Goal: Task Accomplishment & Management: Manage account settings

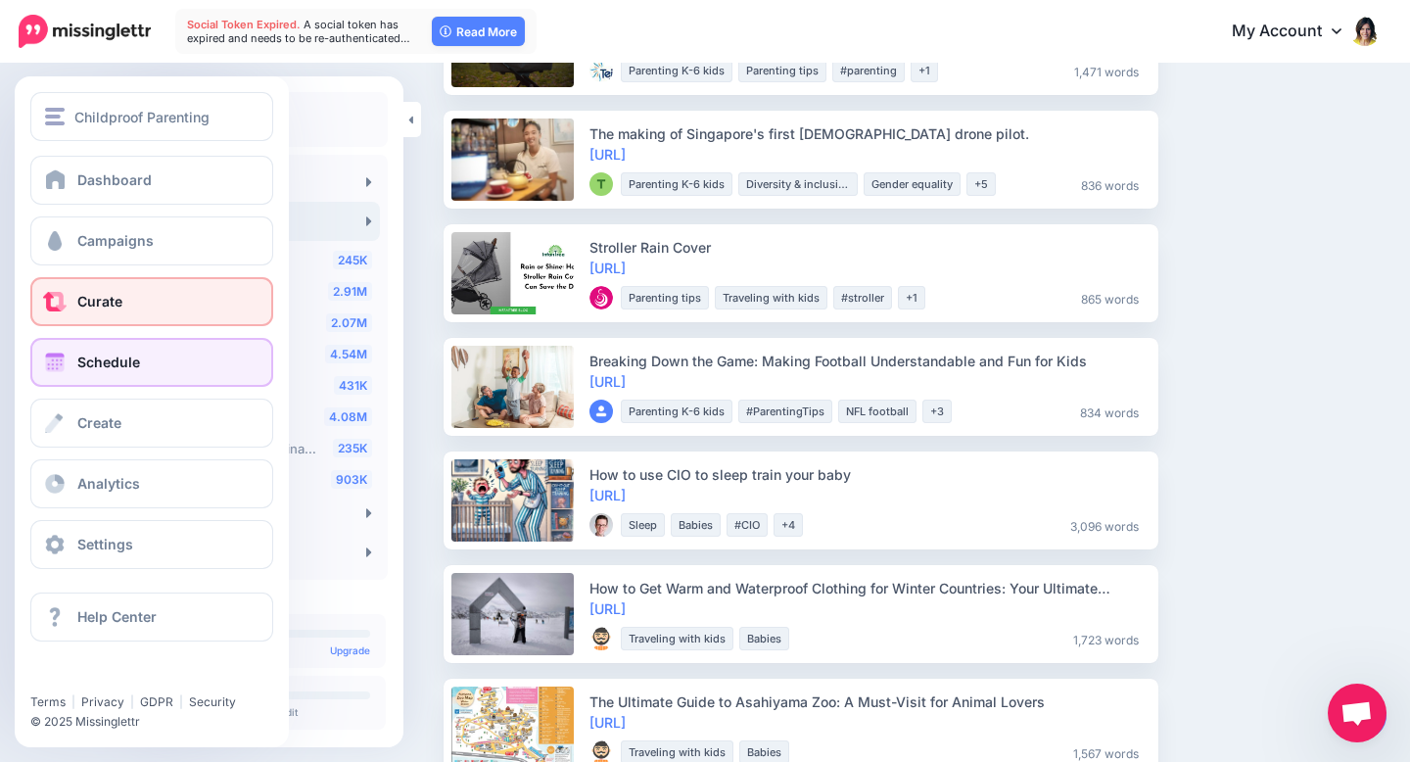
scroll to position [104, 0]
click at [62, 365] on span at bounding box center [54, 362] width 25 height 20
click at [141, 358] on link "Schedule" at bounding box center [151, 362] width 243 height 49
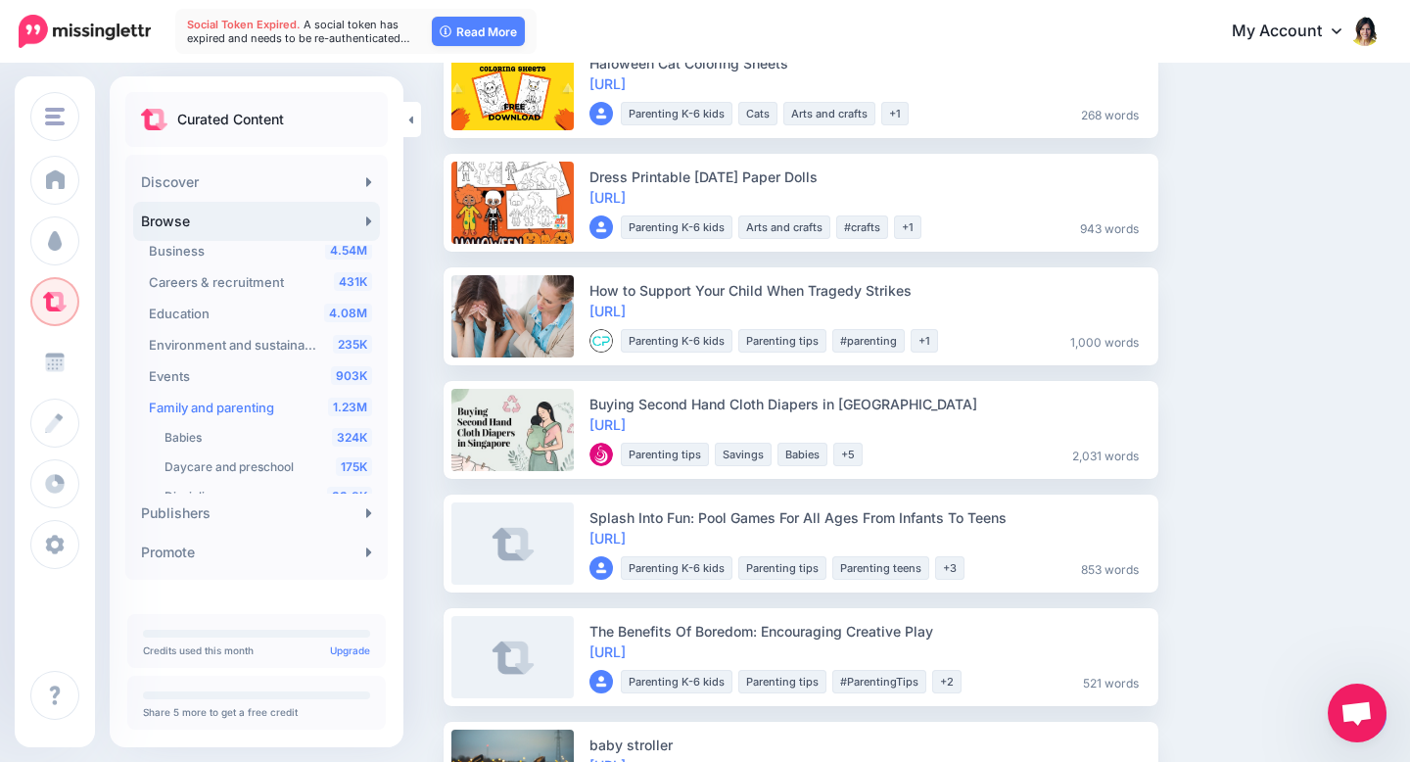
scroll to position [0, 0]
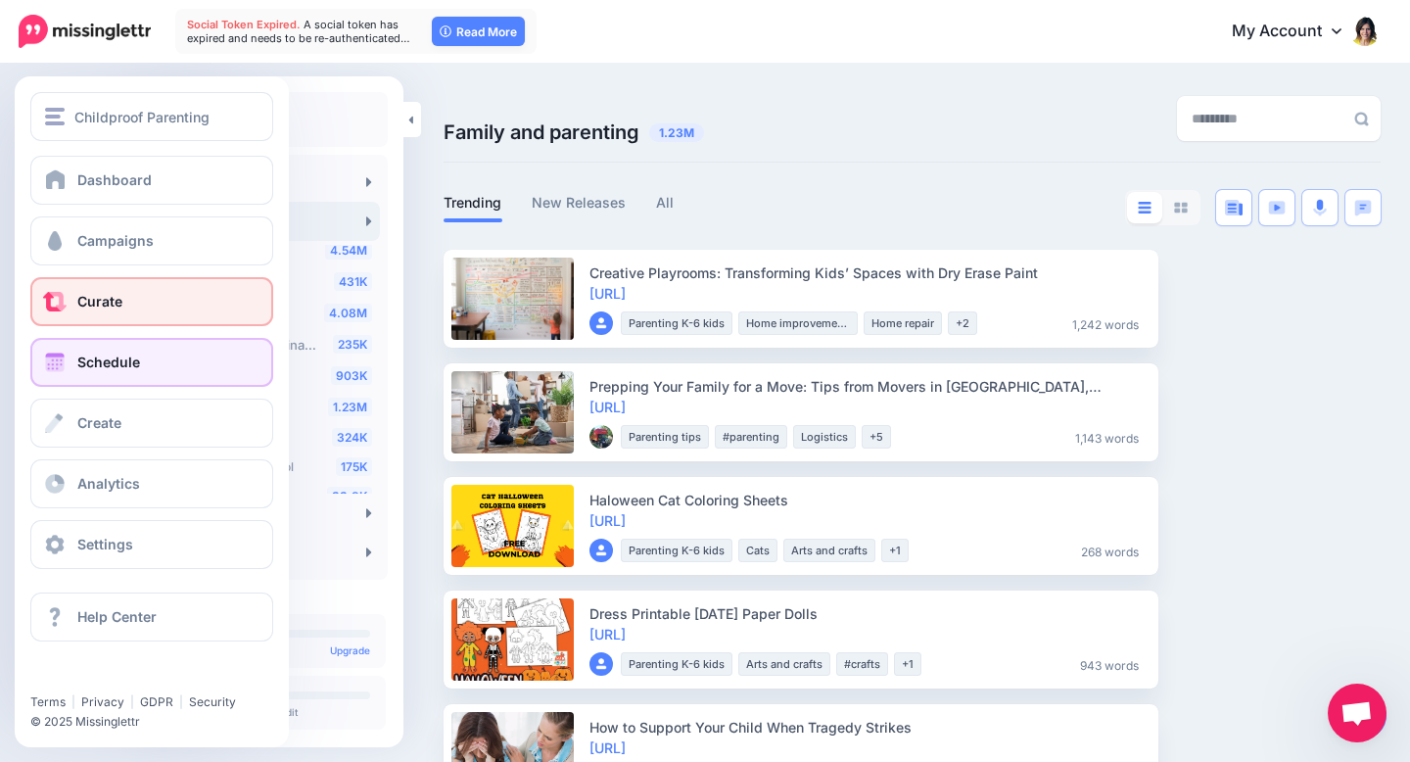
click at [76, 358] on link "Schedule" at bounding box center [151, 362] width 243 height 49
click at [115, 359] on span "Schedule" at bounding box center [108, 361] width 63 height 17
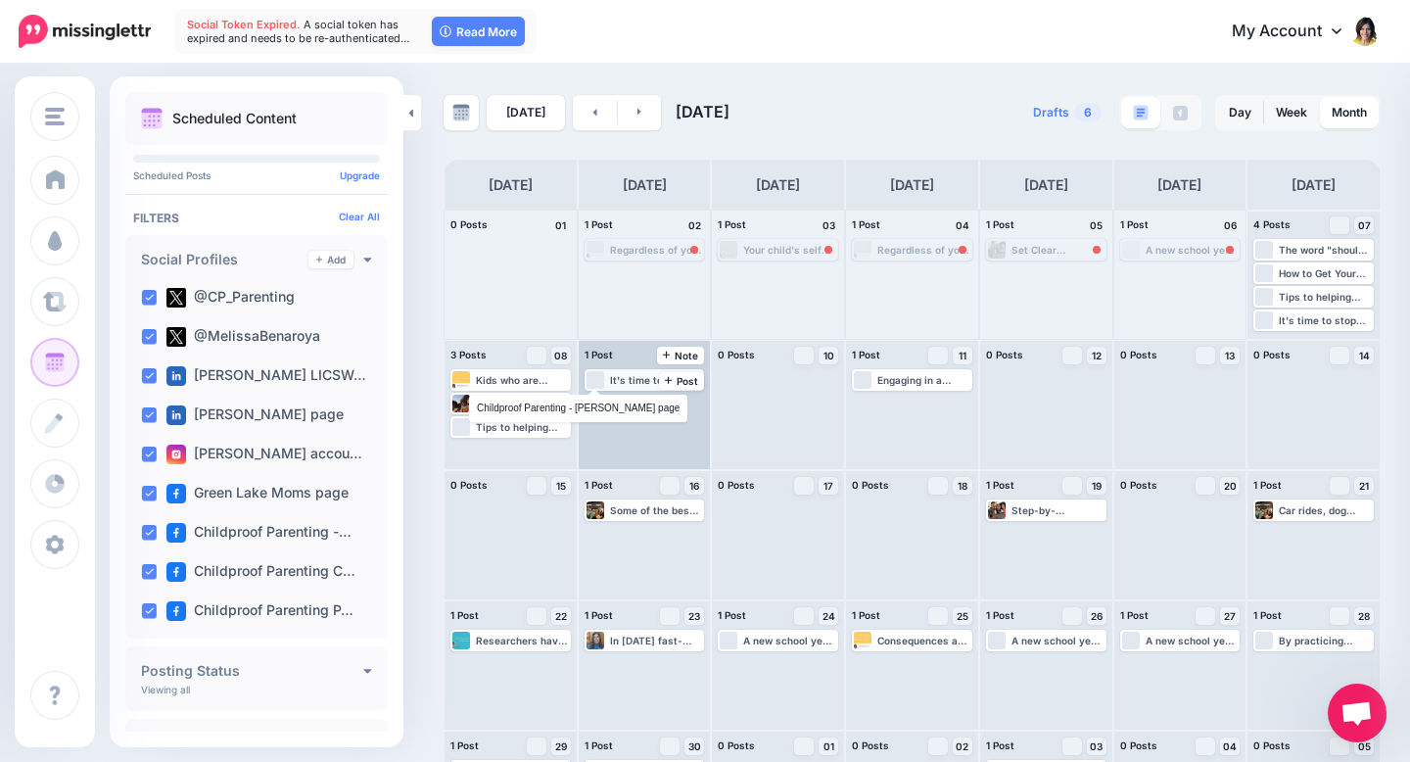
click at [632, 381] on div "It's time to stop "should-ing" all over our kids! [URL]" at bounding box center [656, 380] width 93 height 12
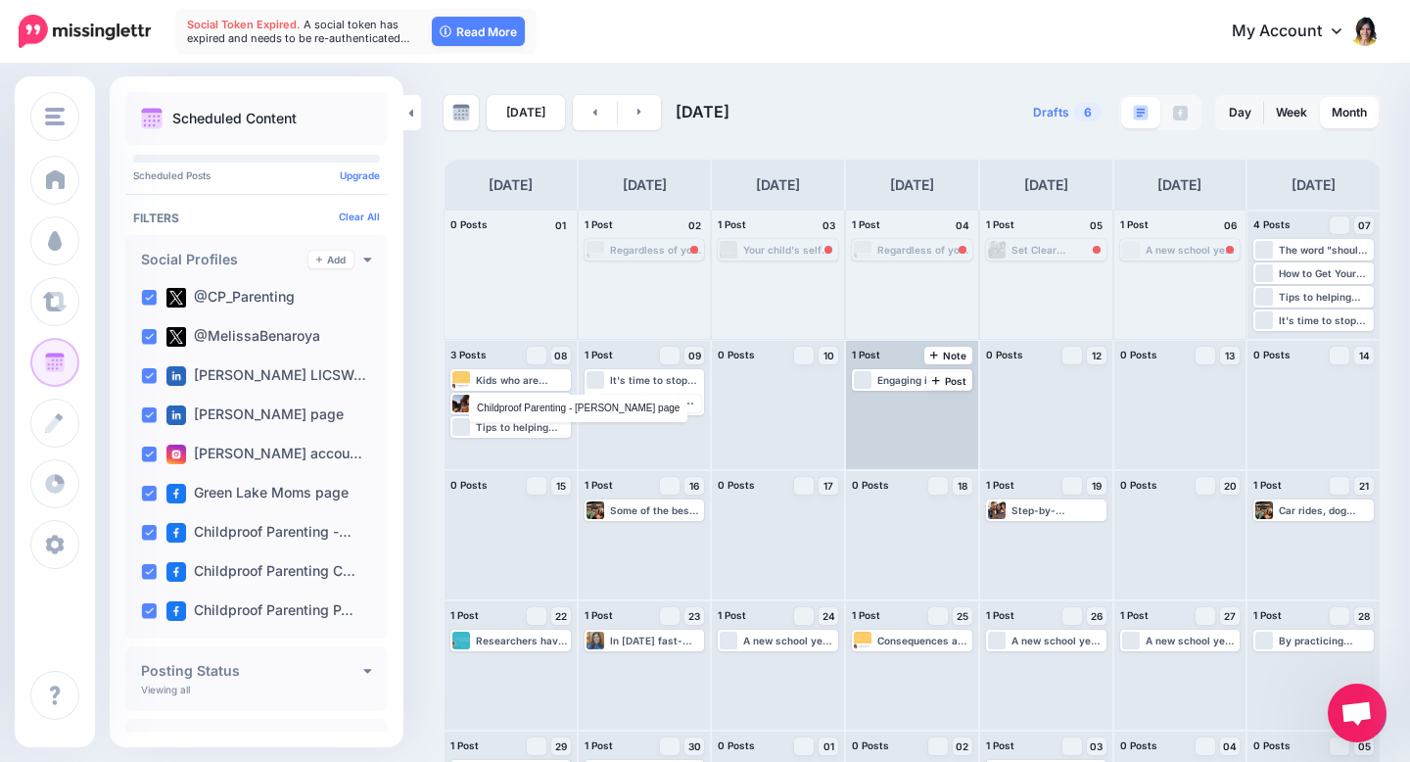
click at [864, 463] on div "Loading Engaging in a shared activity—such as playing a game, cooking, shooting…" at bounding box center [912, 405] width 132 height 128
click at [409, 243] on div "[DATE] [DATE] Drafts 6 Day Week Month" at bounding box center [705, 463] width 1410 height 795
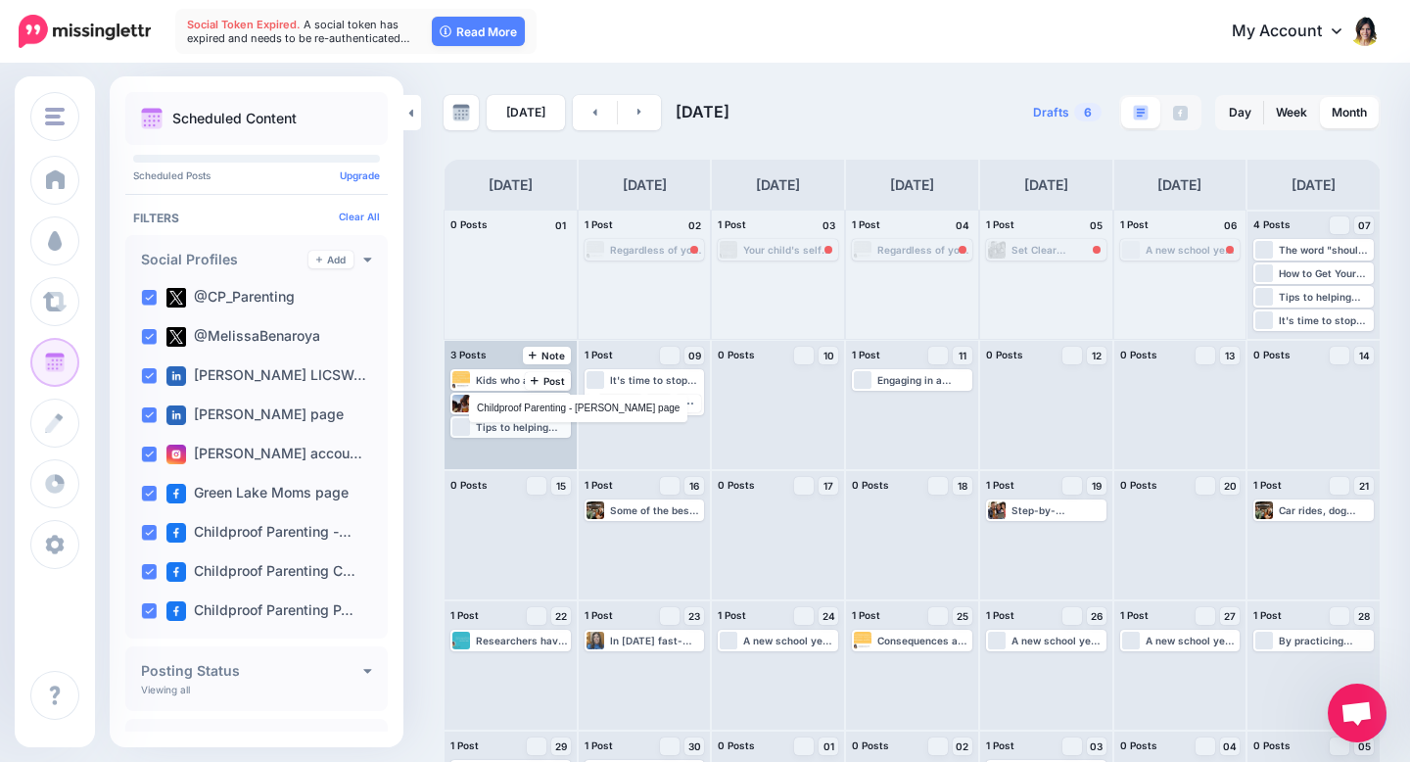
click at [515, 428] on div "Tips to helping your child find their passion! [URL]" at bounding box center [522, 427] width 93 height 12
click at [481, 445] on span "Edit" at bounding box center [489, 450] width 16 height 10
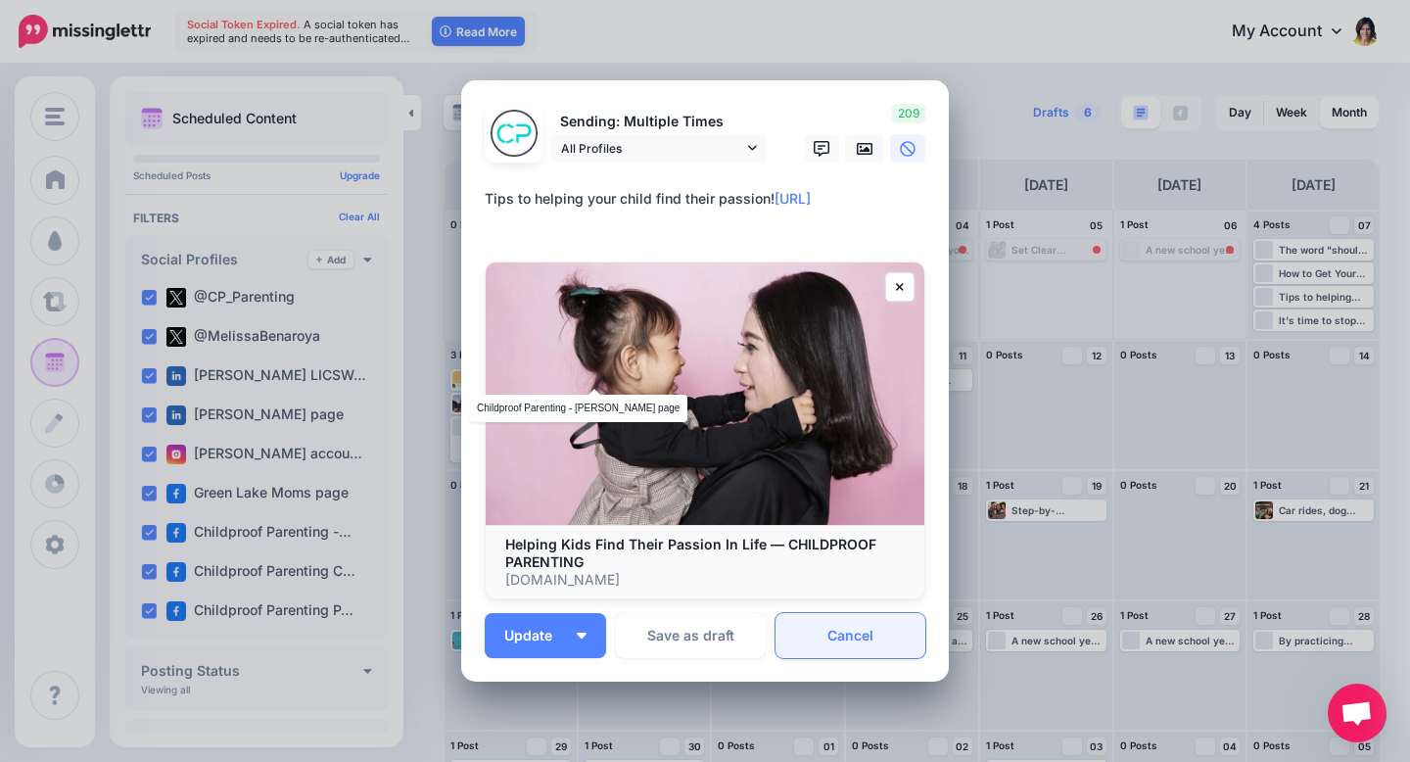
click at [863, 632] on link "Cancel" at bounding box center [850, 635] width 150 height 45
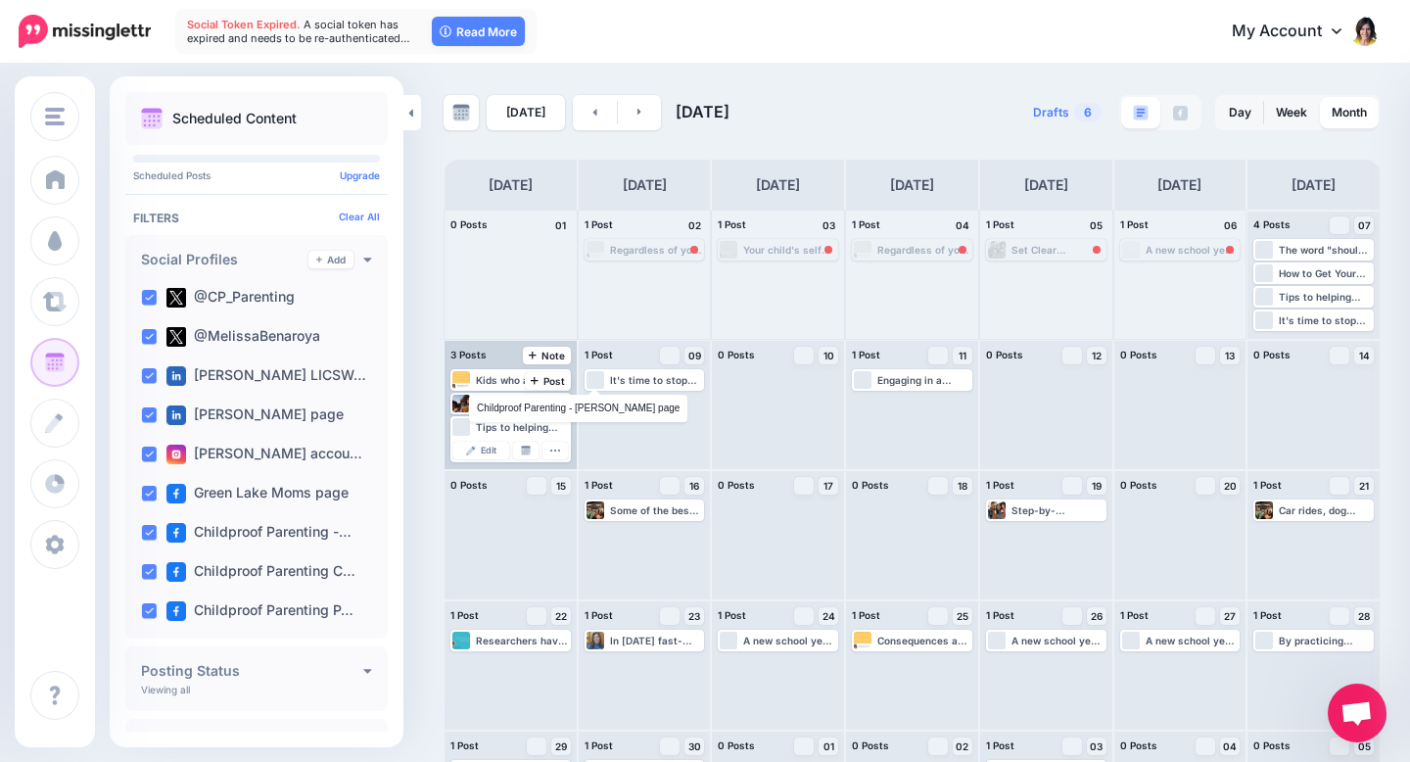
click at [554, 409] on div "It's time to stop "should-ing" all over our kids! [URL]" at bounding box center [510, 404] width 117 height 18
click at [458, 401] on div at bounding box center [461, 404] width 19 height 18
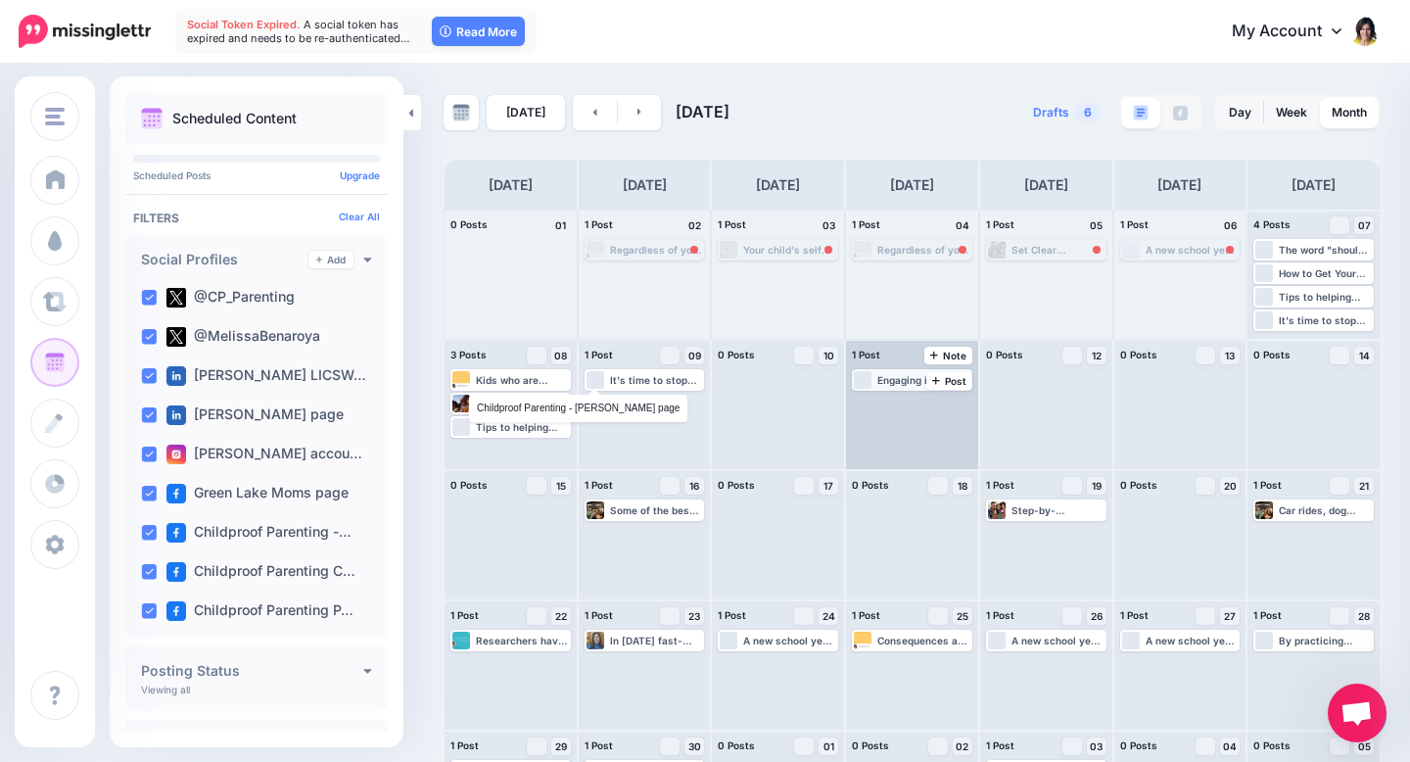
click at [899, 379] on div "Engaging in a shared activity—such as playing a game, cooking, shooting hoops, …" at bounding box center [923, 380] width 93 height 12
click at [880, 403] on link "Edit" at bounding box center [883, 404] width 56 height 18
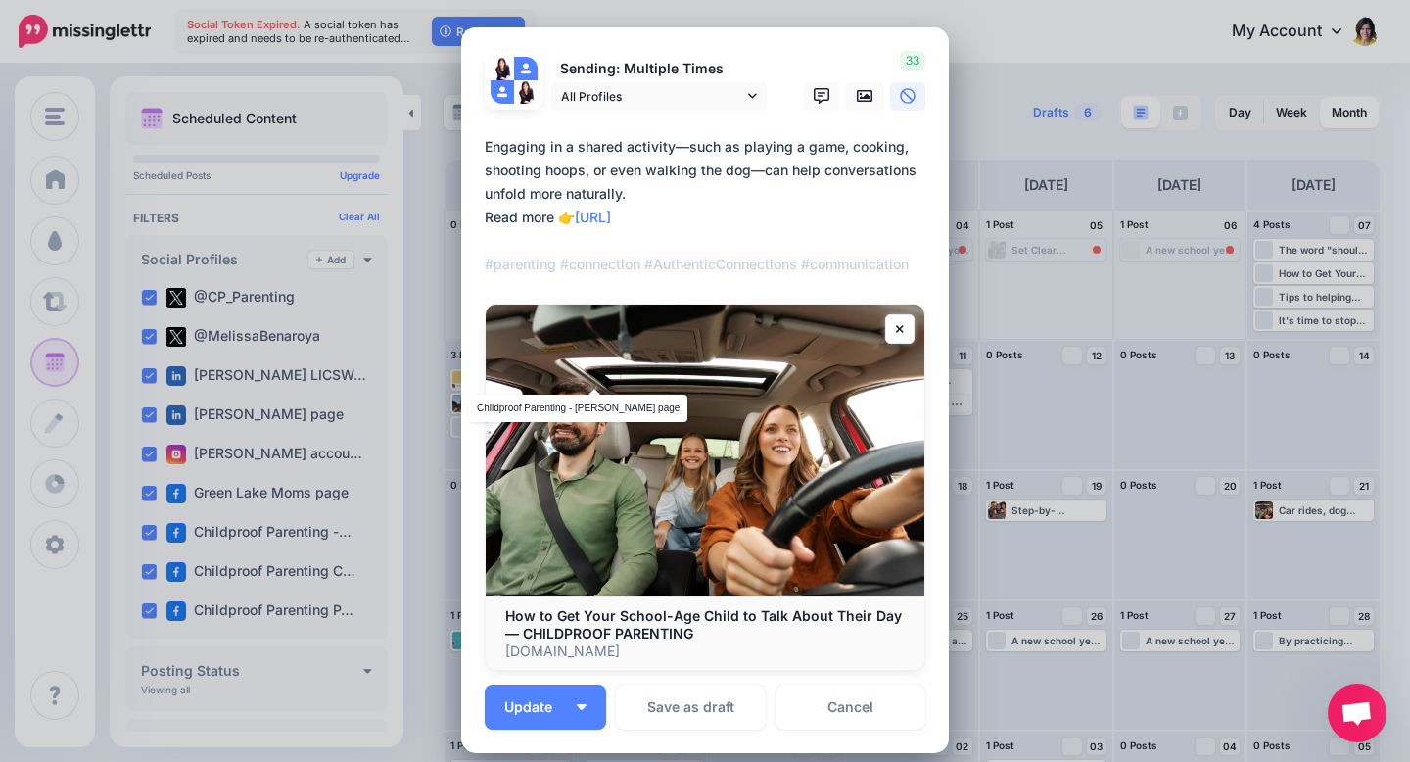
click at [425, 255] on div "Edit Post Loading Sending: Multiple Times" at bounding box center [705, 381] width 1410 height 762
click at [850, 707] on link "Cancel" at bounding box center [850, 706] width 150 height 45
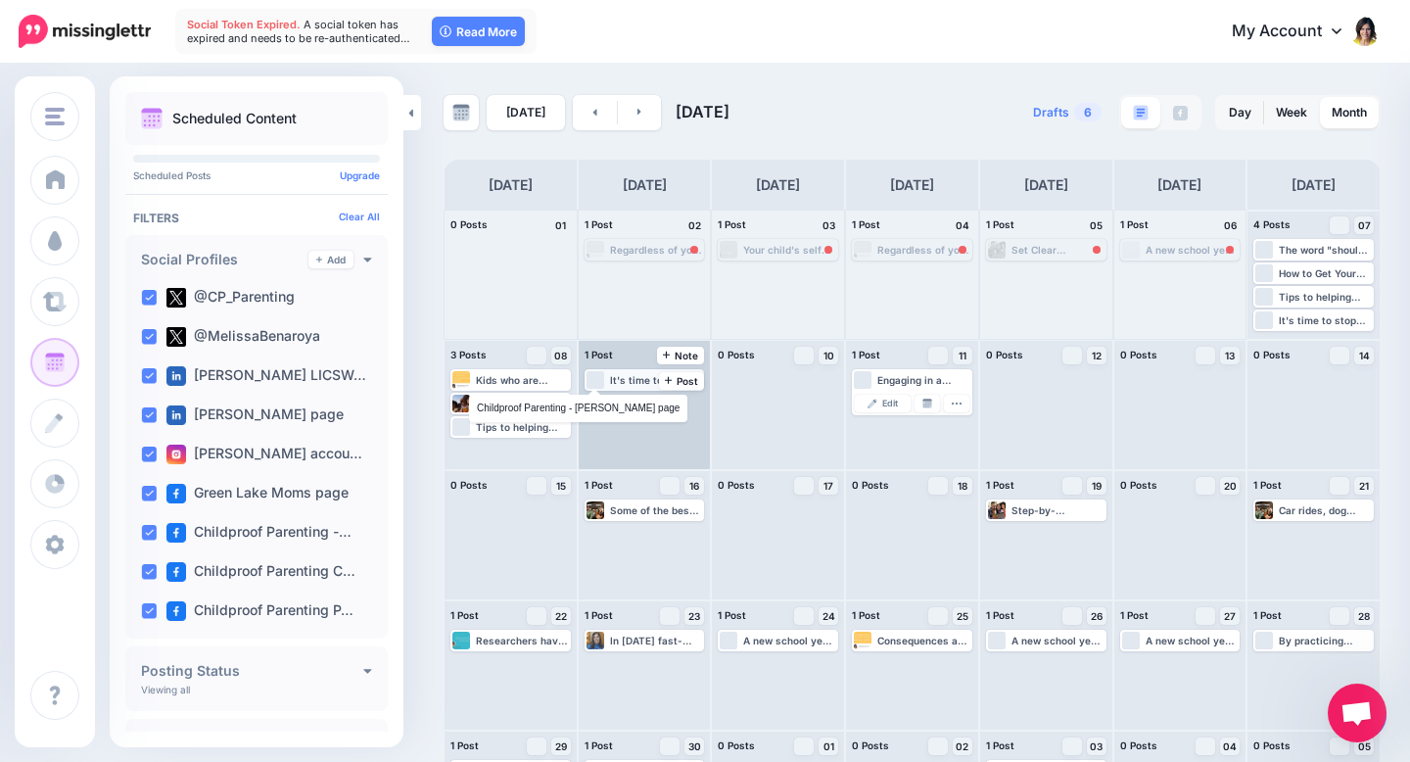
click at [639, 381] on div "It's time to stop "should-ing" all over our kids! [URL]" at bounding box center [656, 380] width 93 height 12
click at [644, 380] on div "It's time to stop "should-ing" all over our kids! [URL]" at bounding box center [656, 380] width 93 height 12
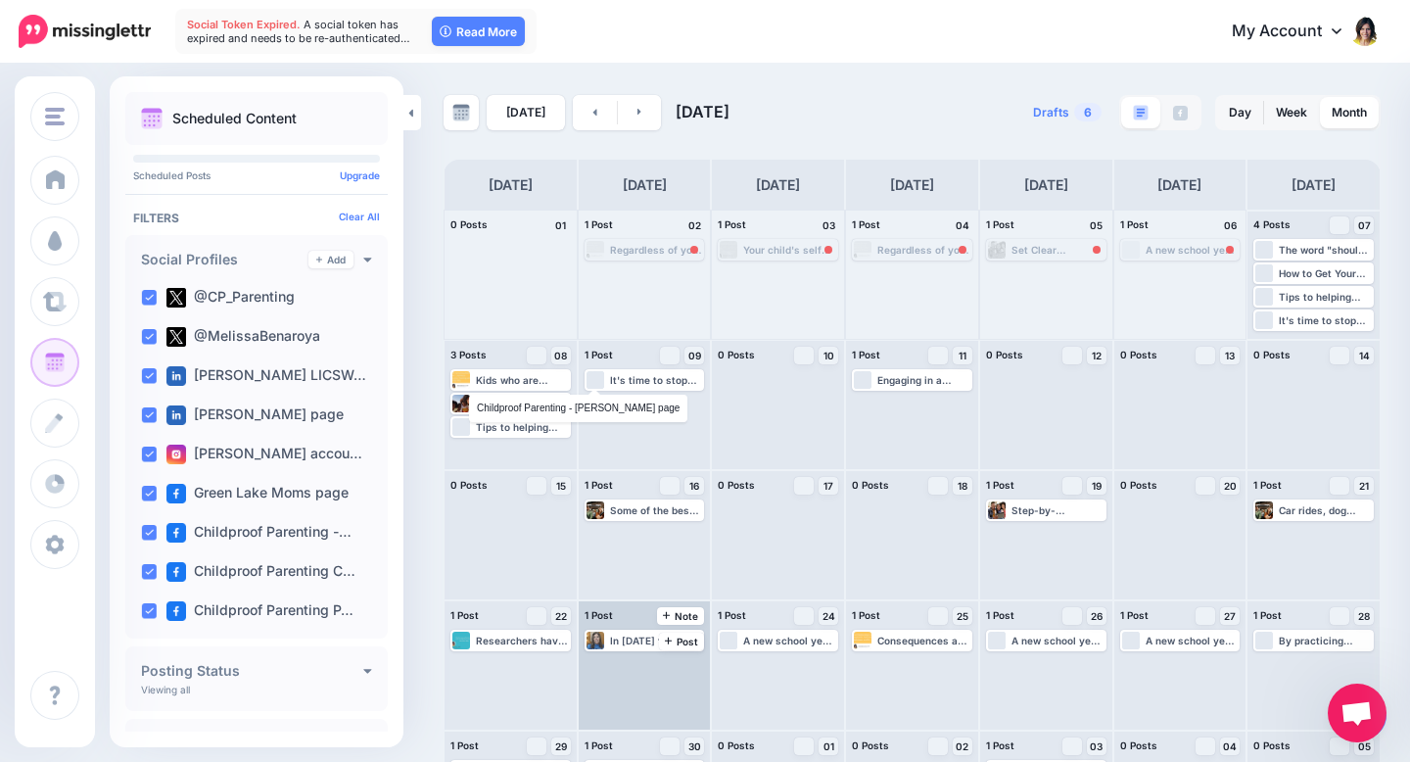
scroll to position [99, 0]
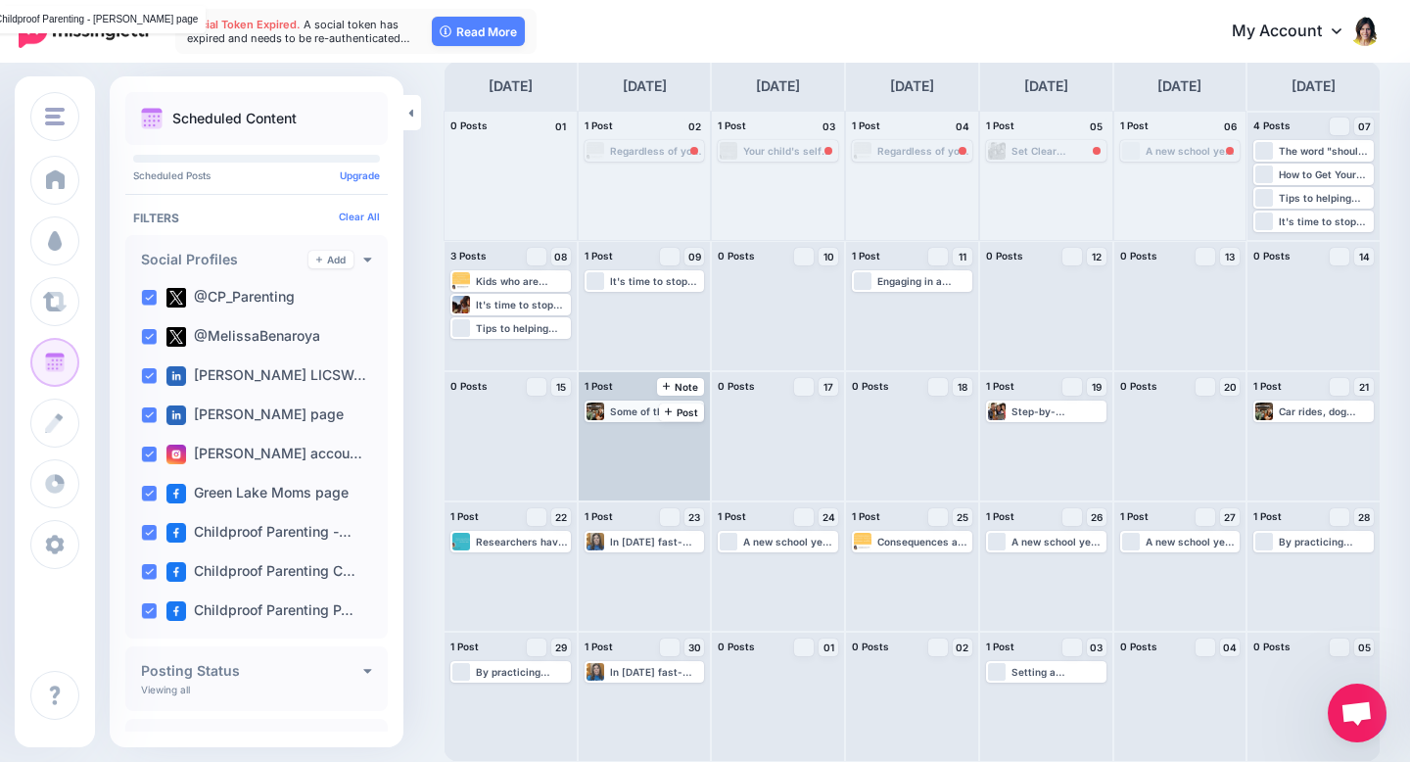
click at [632, 412] on div "Some of the best conversations happen when there’s no pressure to make eye cont…" at bounding box center [656, 411] width 93 height 12
click at [619, 434] on span "Edit" at bounding box center [623, 435] width 16 height 10
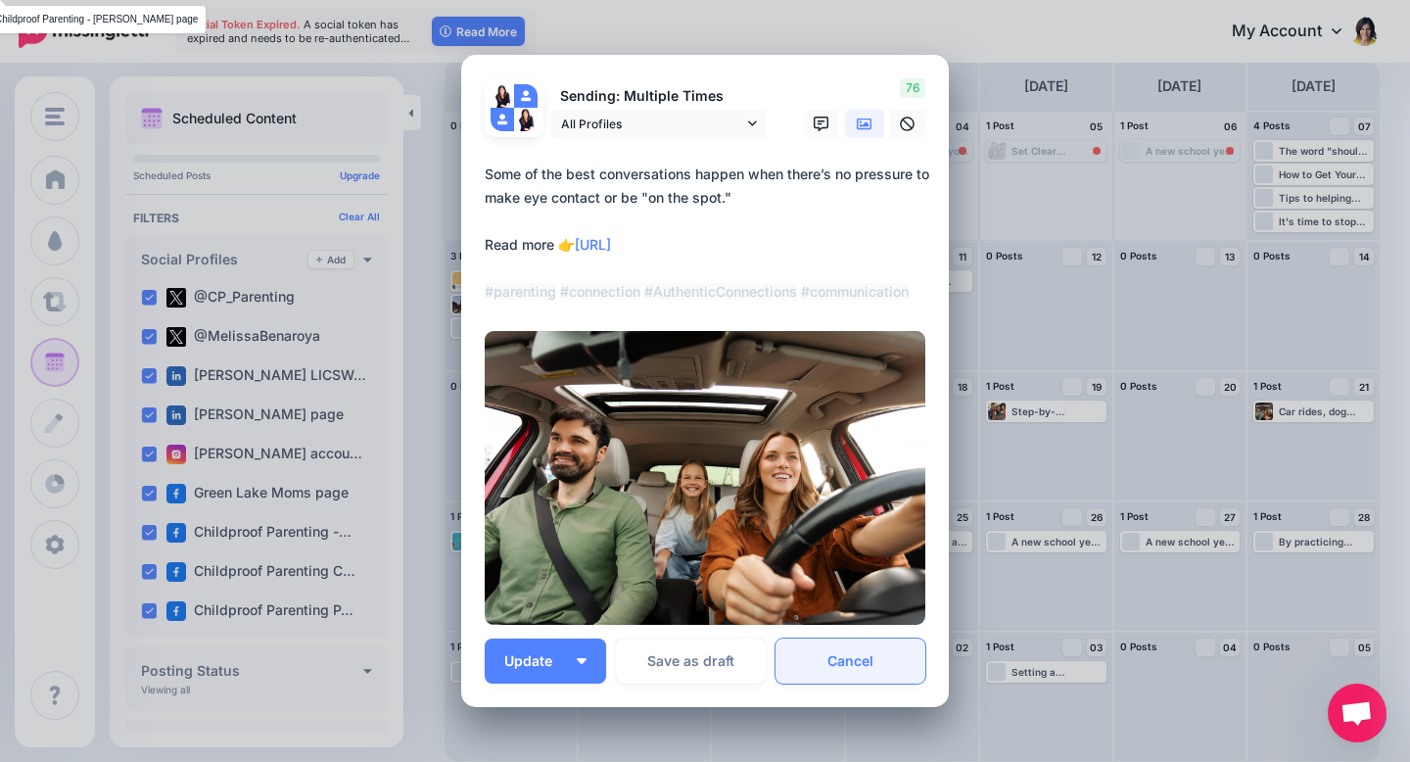
click at [866, 674] on link "Cancel" at bounding box center [850, 660] width 150 height 45
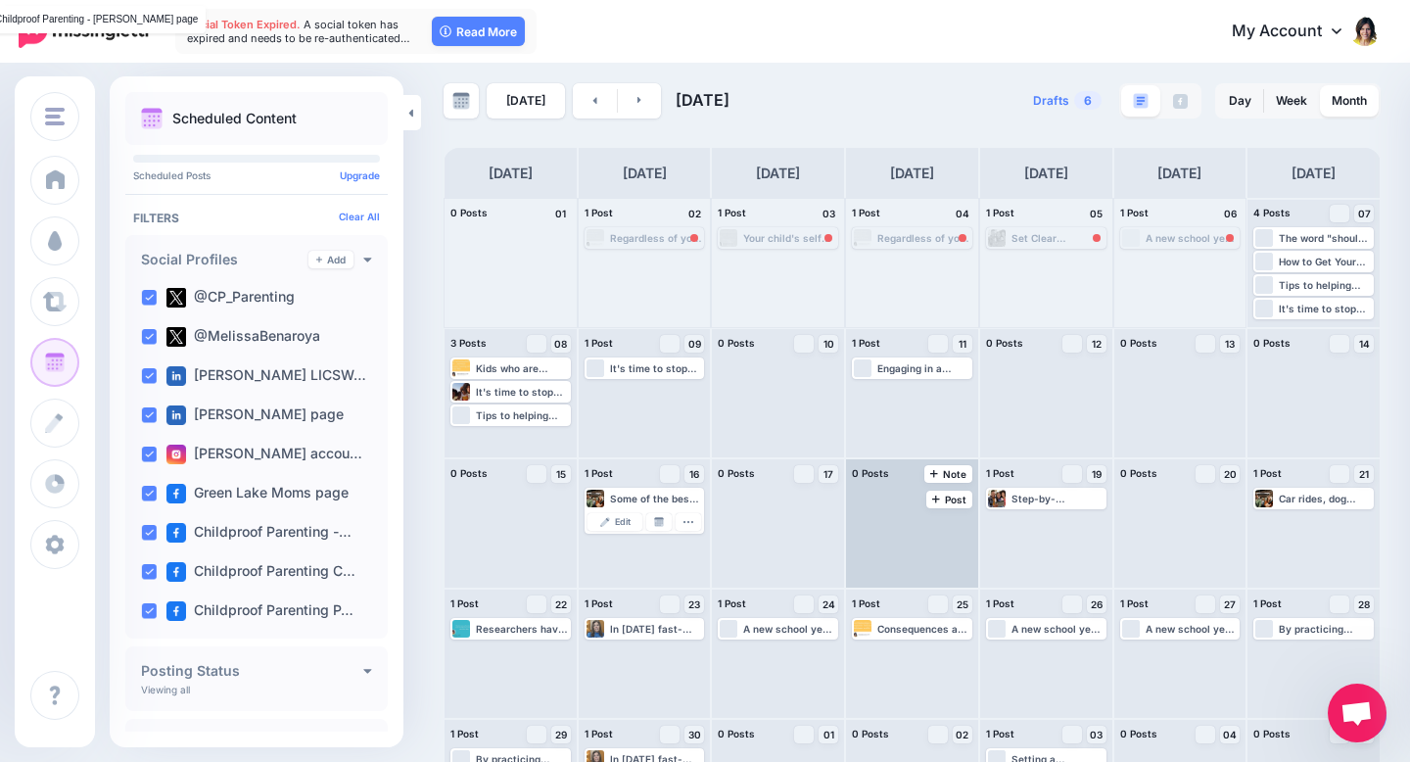
scroll to position [0, 0]
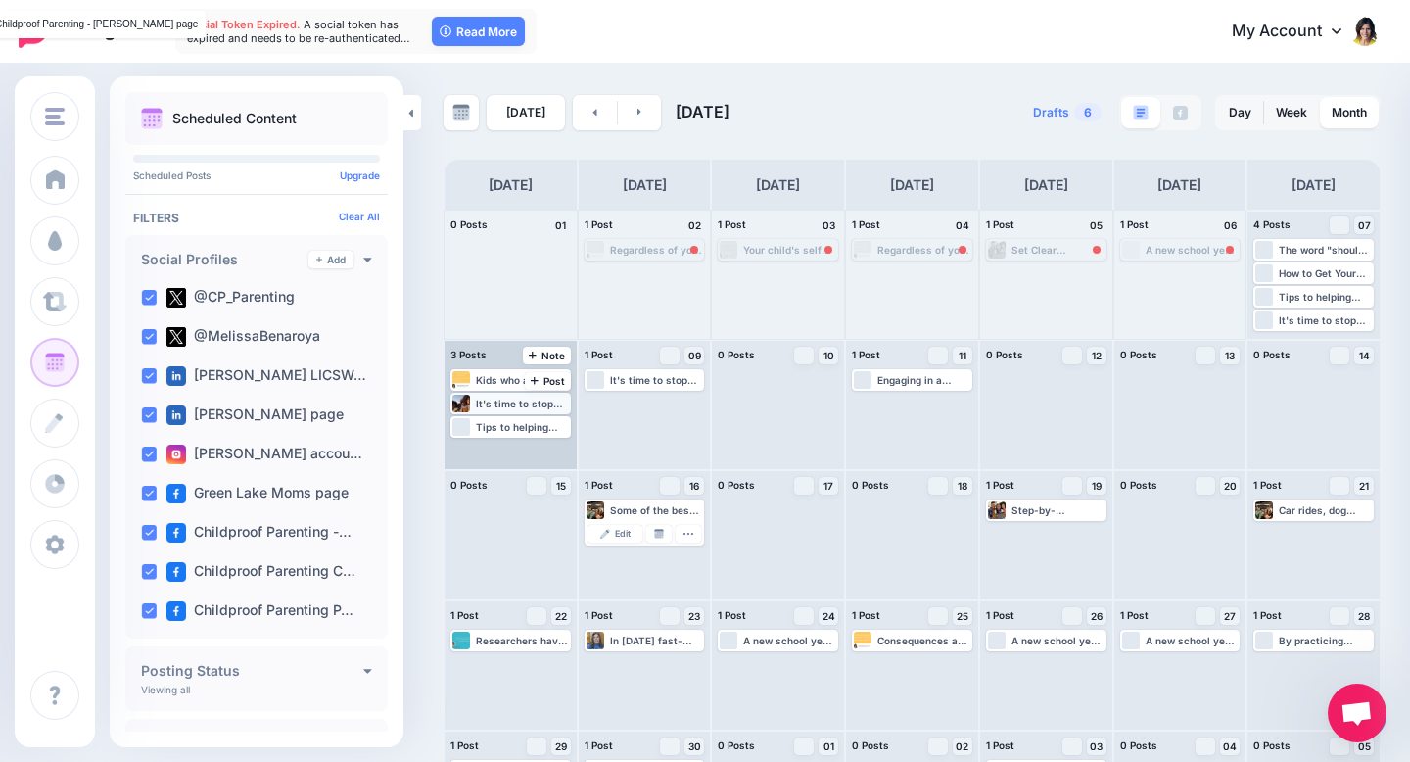
click at [522, 400] on div "It's time to stop "should-ing" all over our kids! [URL]" at bounding box center [522, 403] width 93 height 12
click at [486, 422] on span "Edit" at bounding box center [489, 427] width 16 height 10
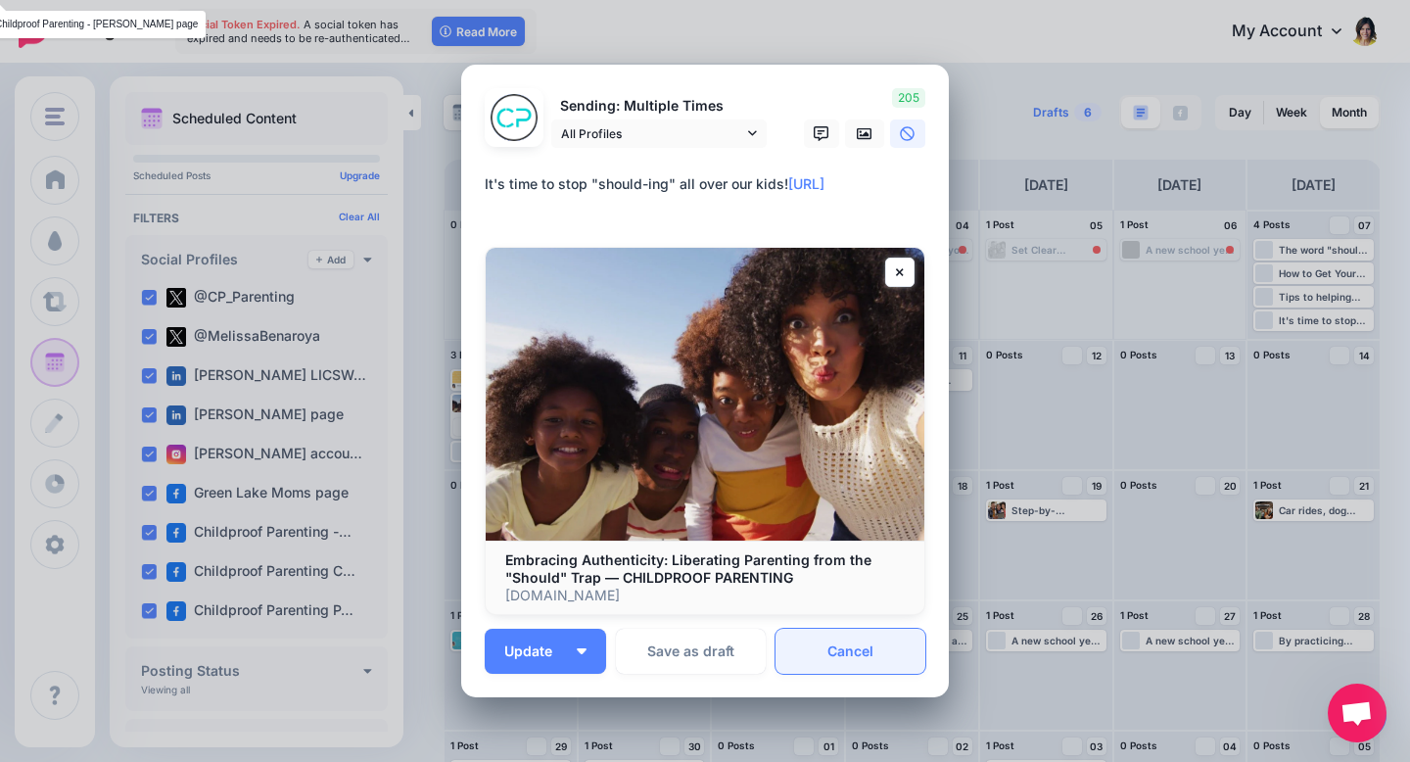
click at [850, 649] on link "Cancel" at bounding box center [850, 651] width 150 height 45
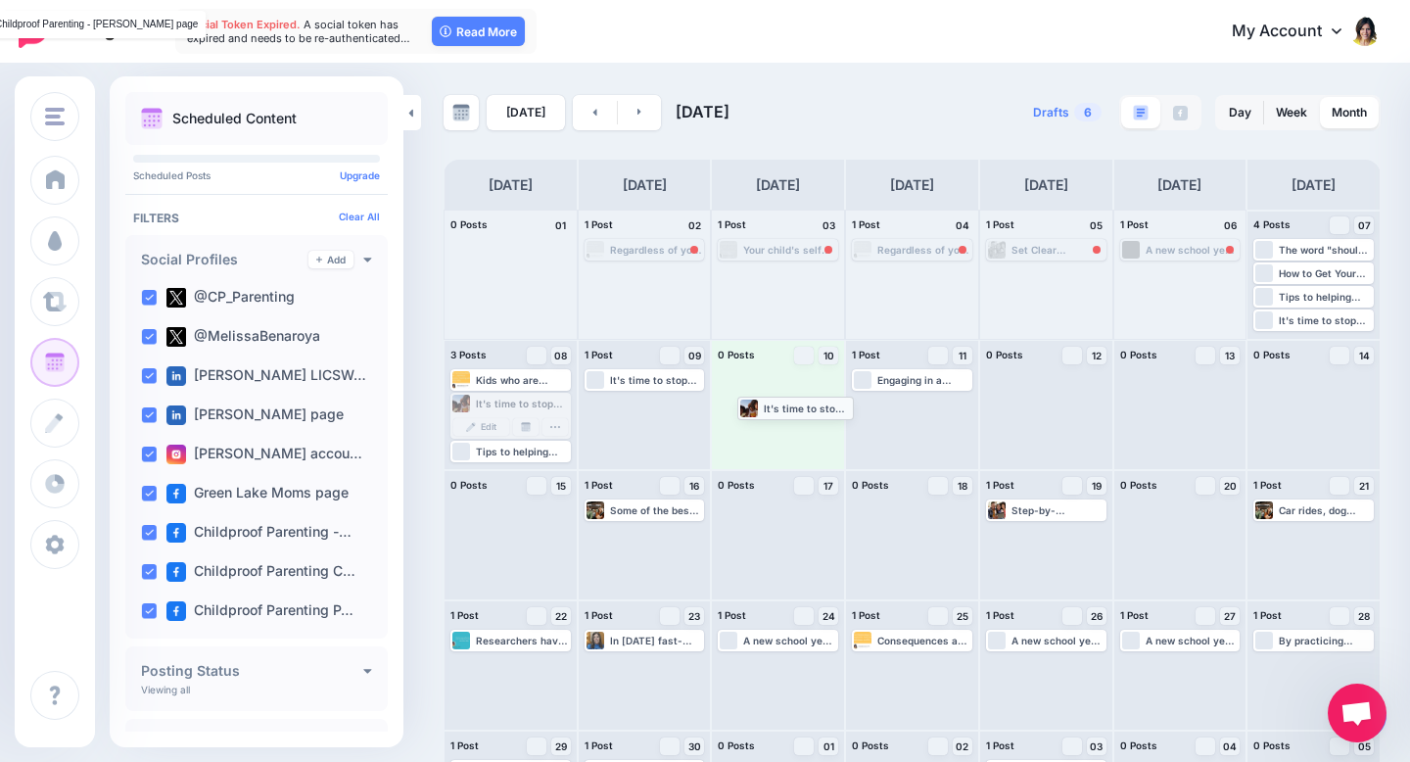
drag, startPoint x: 537, startPoint y: 400, endPoint x: 823, endPoint y: 404, distance: 286.9
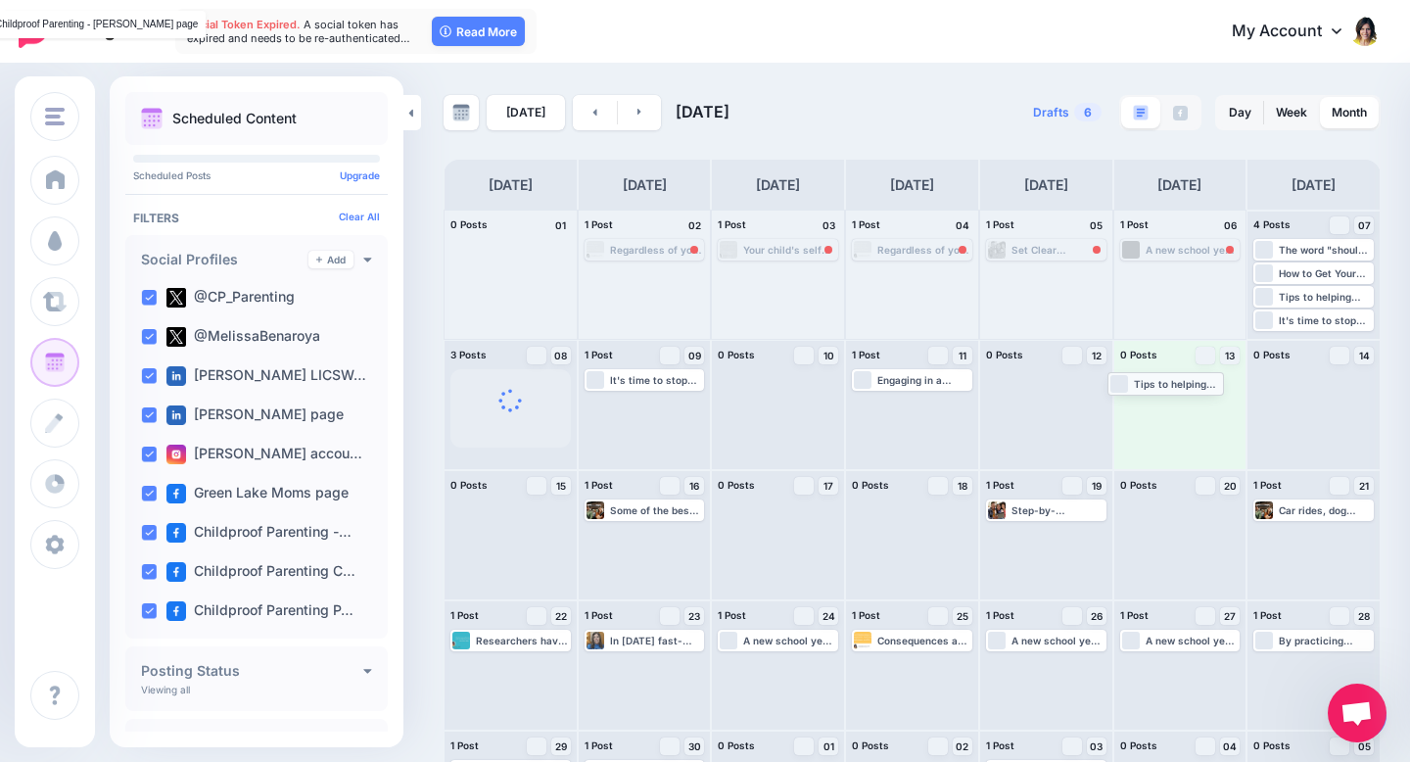
drag, startPoint x: 526, startPoint y: 450, endPoint x: 1183, endPoint y: 378, distance: 660.9
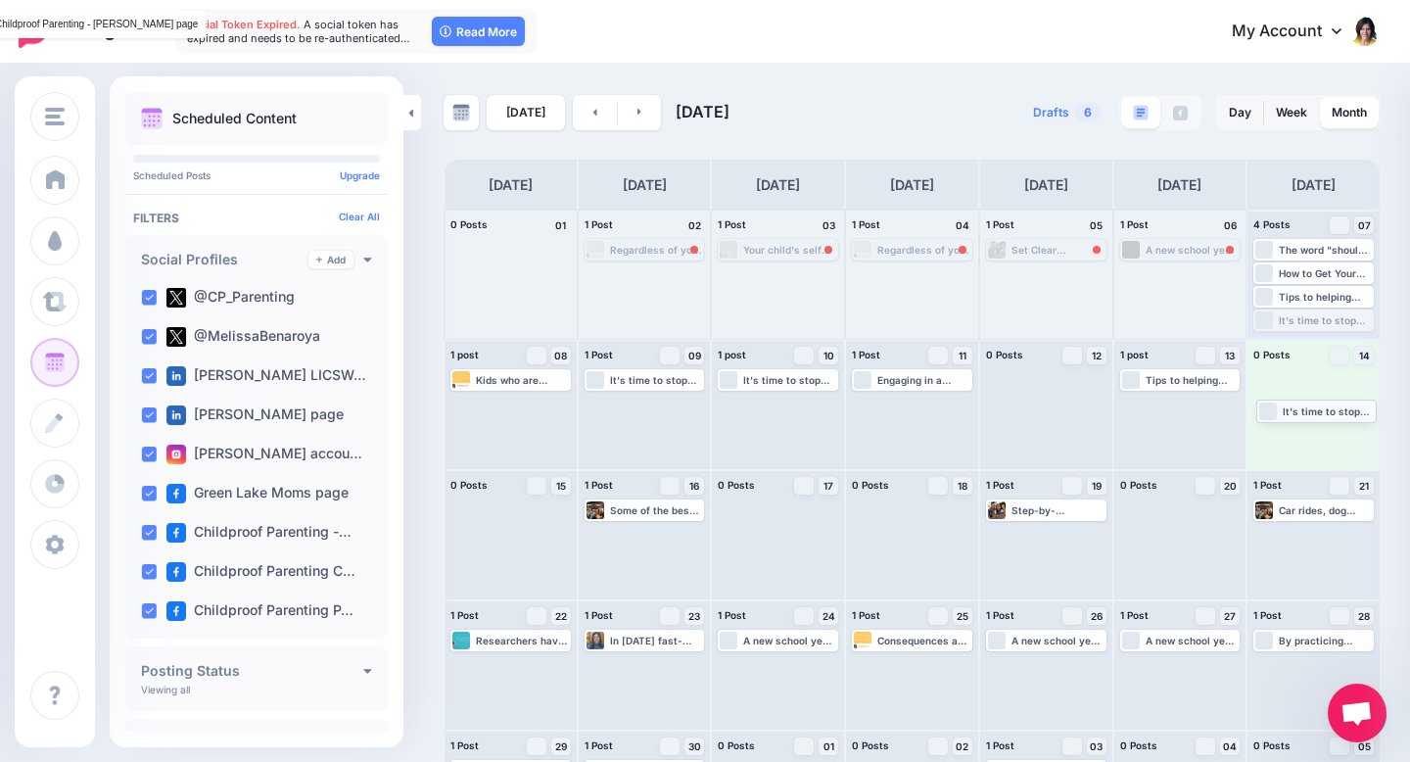
drag, startPoint x: 1316, startPoint y: 316, endPoint x: 1319, endPoint y: 405, distance: 89.1
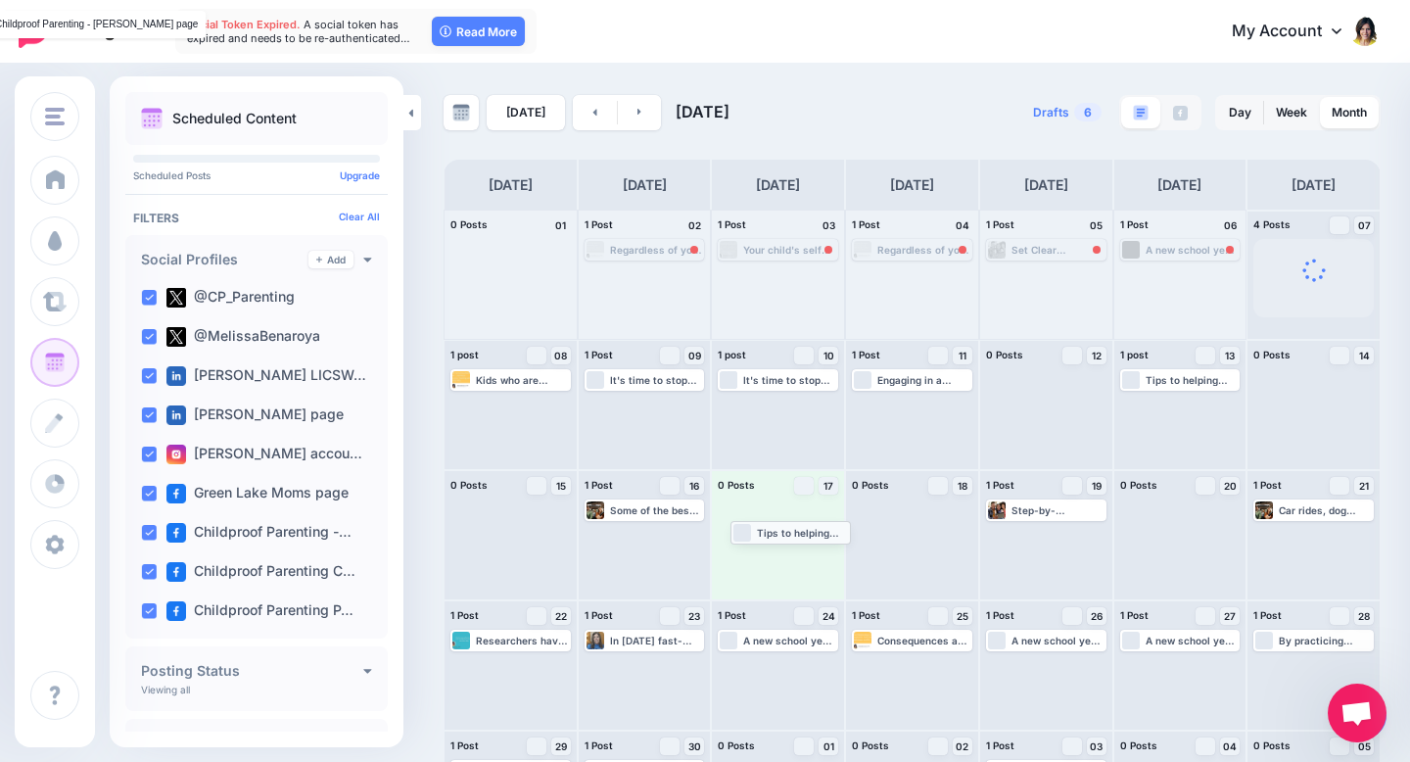
drag, startPoint x: 1299, startPoint y: 296, endPoint x: 776, endPoint y: 531, distance: 573.2
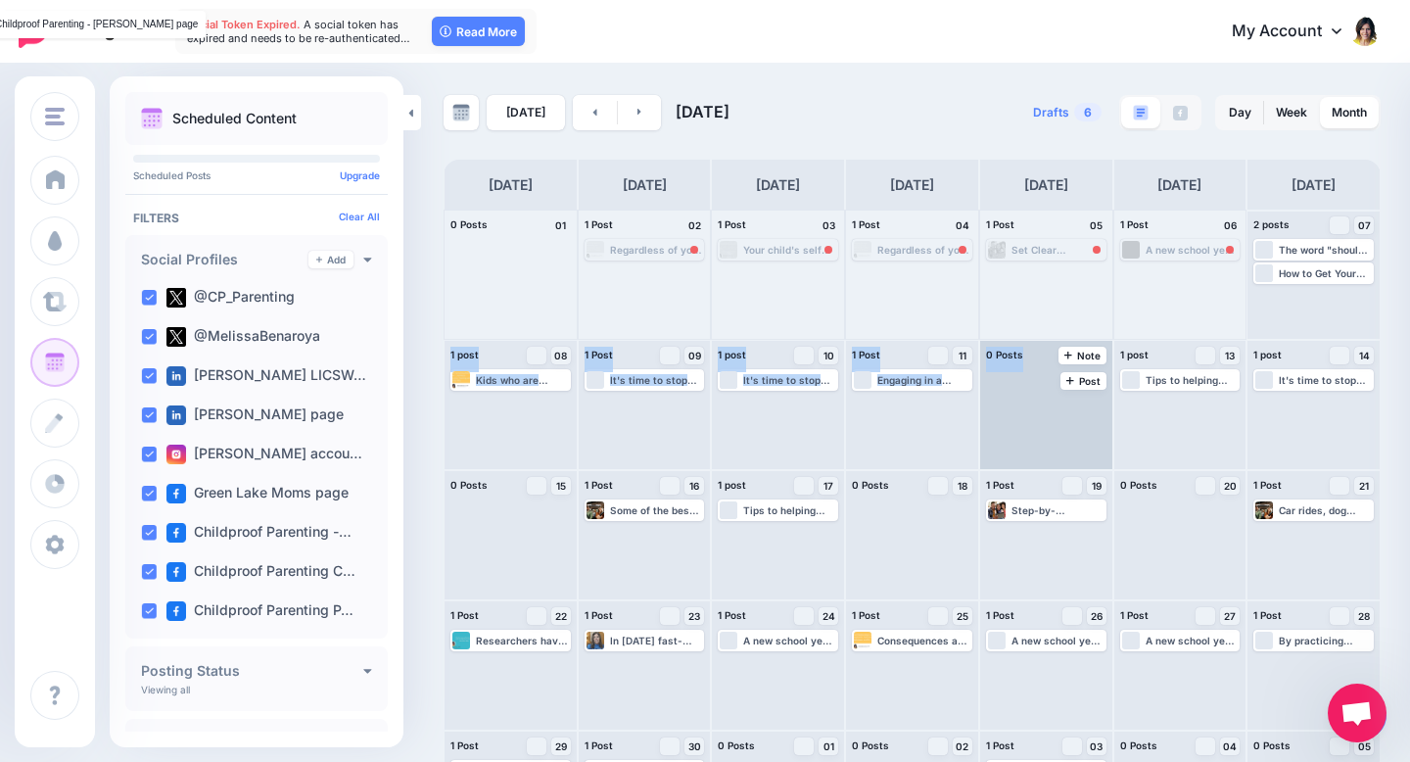
drag, startPoint x: 1308, startPoint y: 262, endPoint x: 1023, endPoint y: 417, distance: 324.2
click at [1023, 417] on div "0 Posts 01 1 Post 02 Regardless of your efforts, children often resist bedtime …" at bounding box center [912, 535] width 937 height 651
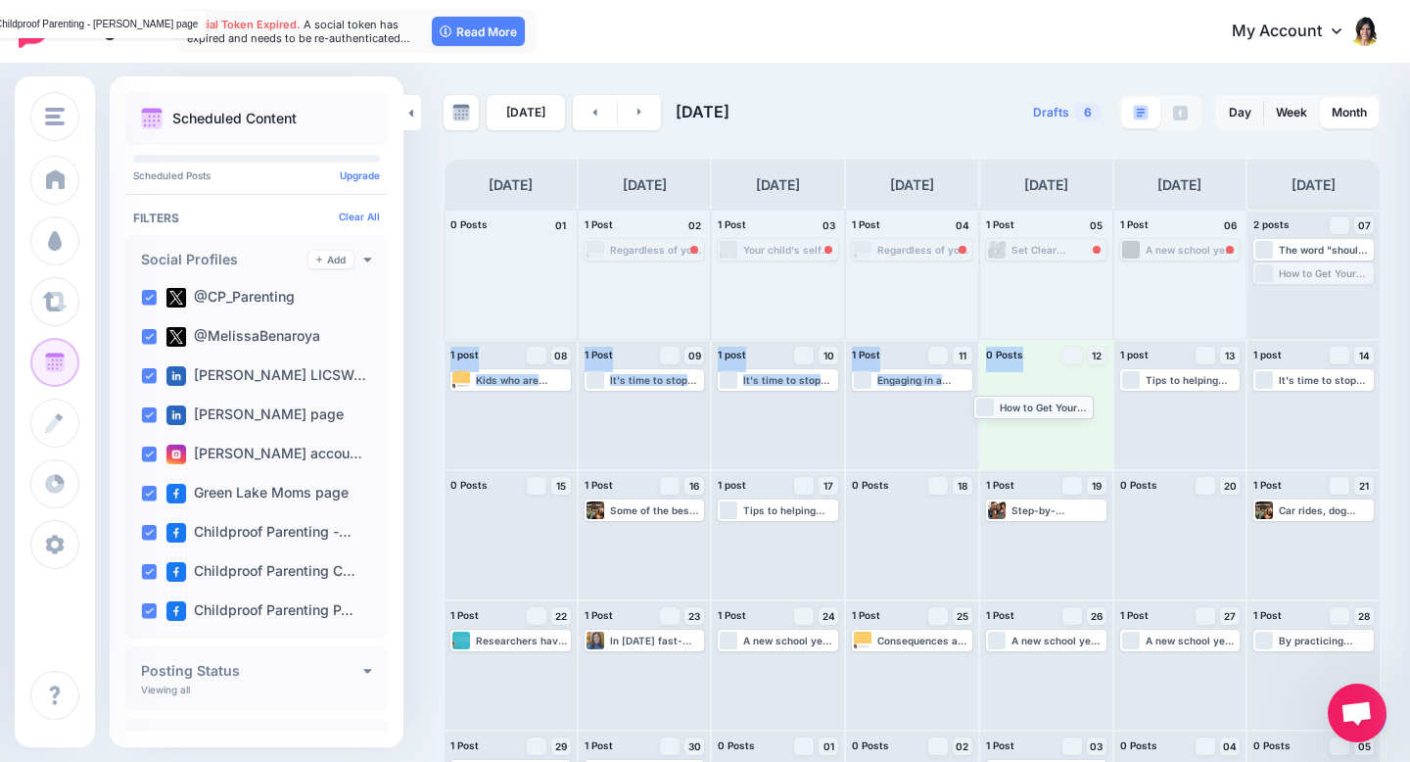
drag, startPoint x: 1333, startPoint y: 272, endPoint x: 1062, endPoint y: 402, distance: 300.8
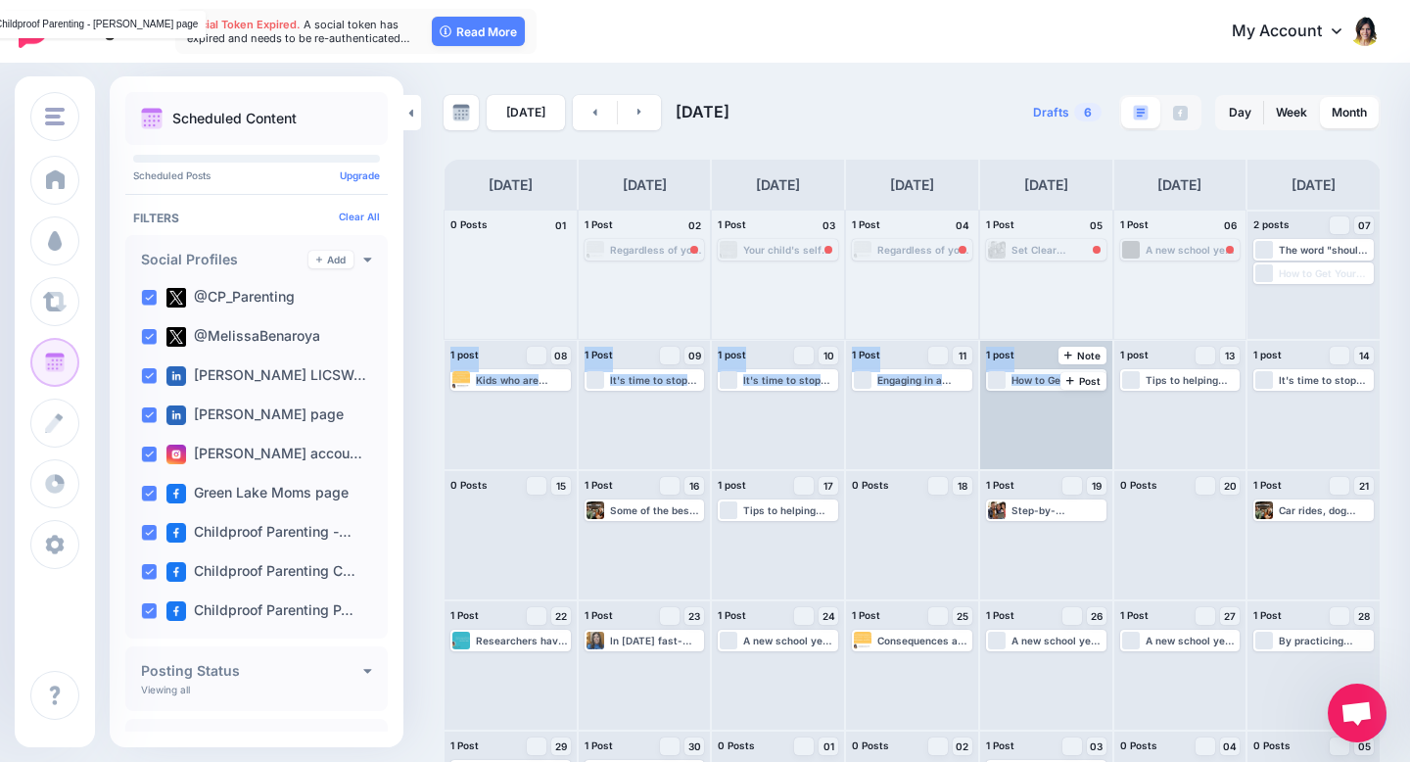
click at [1027, 377] on div "How to Get Your School-Age Child to Talk About Their Day ▸ [URL] #parenting #co…" at bounding box center [1057, 380] width 93 height 12
click at [1016, 399] on span "Edit" at bounding box center [1024, 403] width 16 height 10
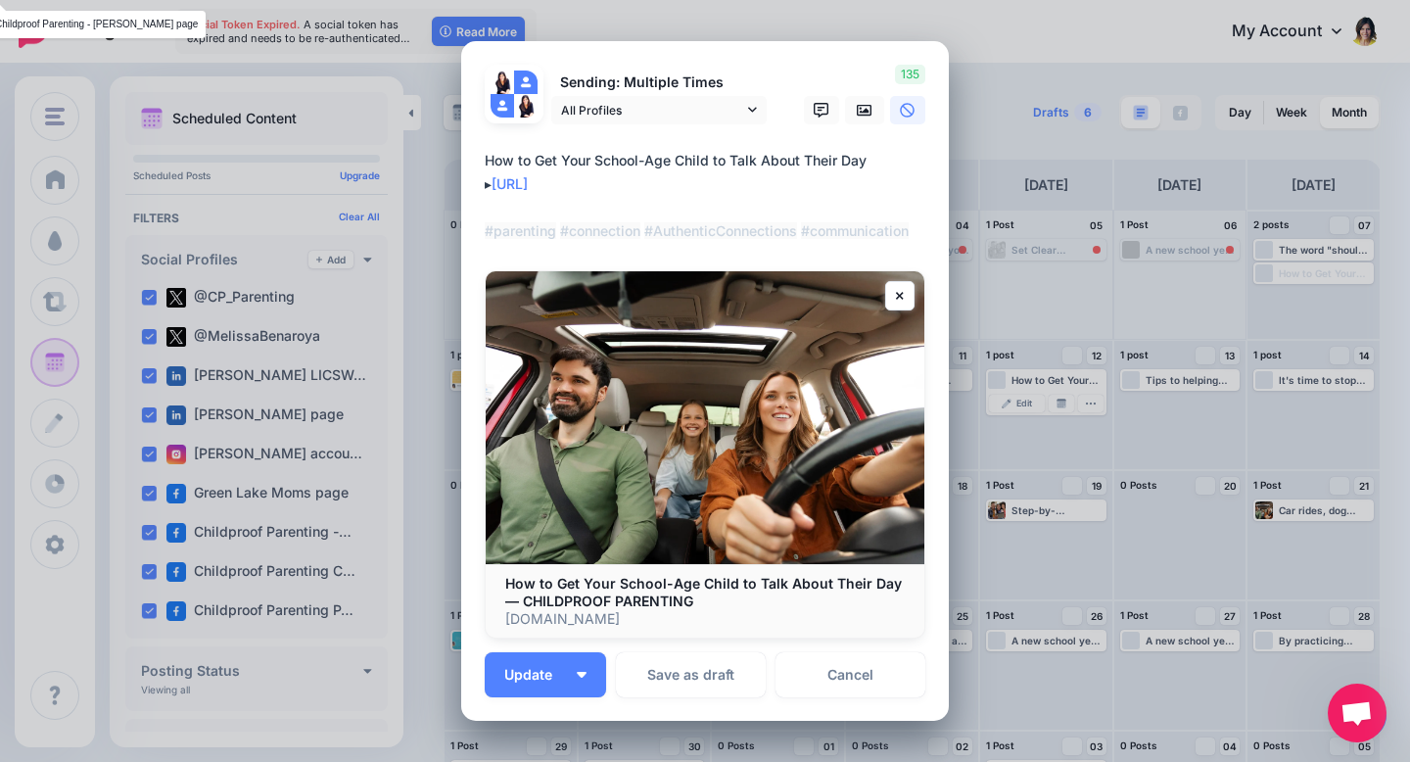
click at [993, 70] on div "Edit Post Loading Sending: Multiple Times" at bounding box center [705, 381] width 1410 height 762
click at [1011, 233] on div "Edit Post Loading Sending: Multiple Times" at bounding box center [705, 381] width 1410 height 762
click at [870, 680] on link "Cancel" at bounding box center [850, 674] width 150 height 45
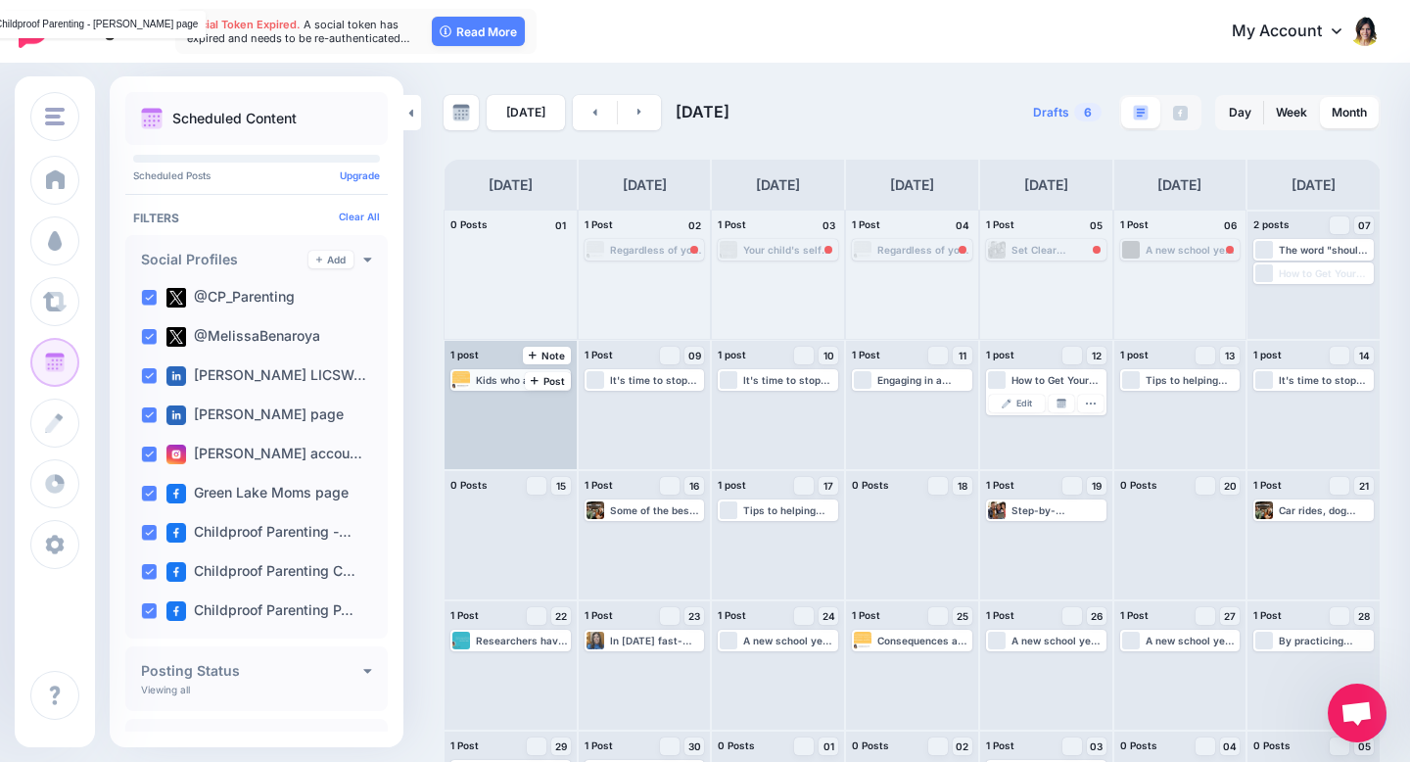
click at [509, 374] on div "Kids who are allowed to express negative emotions in a safe and healthy context…" at bounding box center [522, 380] width 93 height 12
click at [485, 402] on span "Edit" at bounding box center [489, 403] width 16 height 10
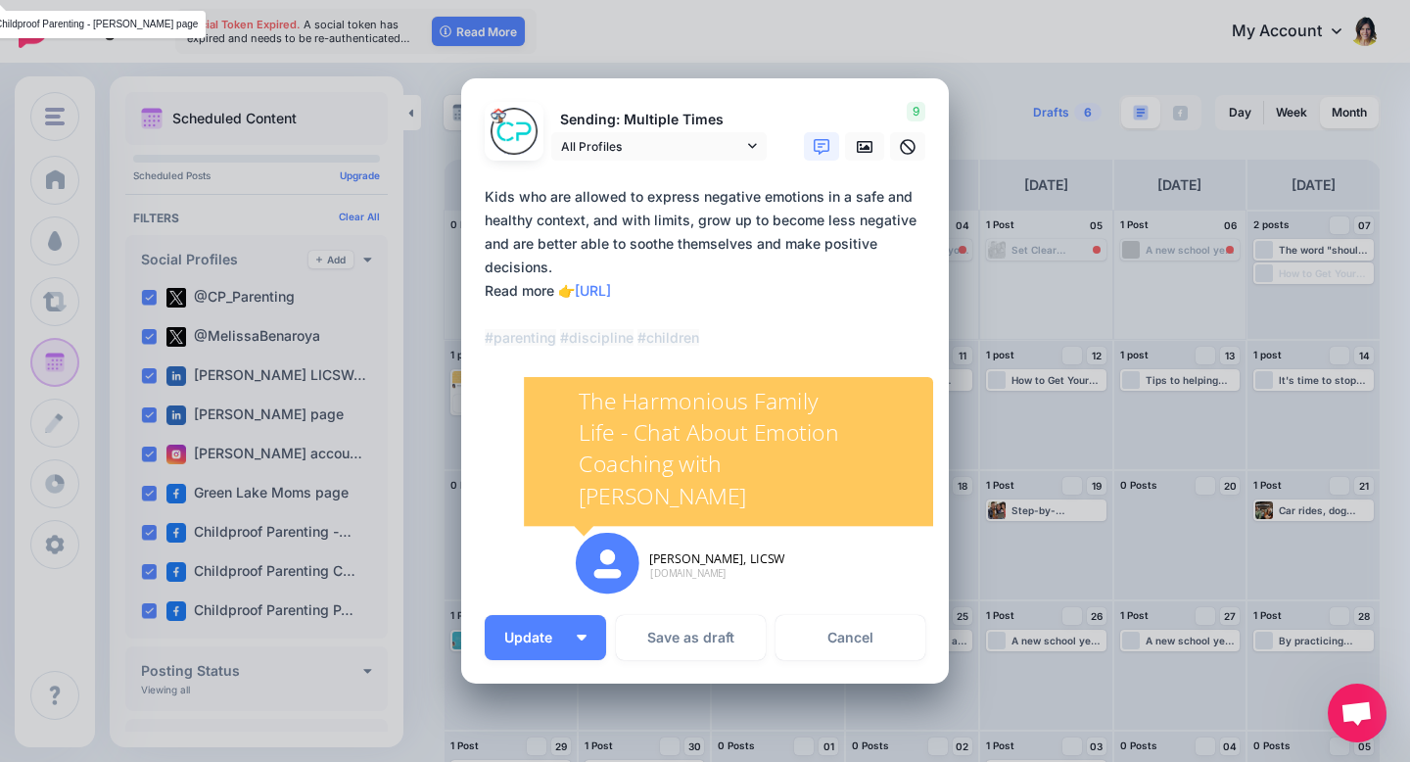
click at [970, 30] on div "Edit Post Loading Sending: Multiple Times 9" at bounding box center [705, 381] width 1410 height 762
click at [868, 623] on link "Cancel" at bounding box center [850, 637] width 150 height 45
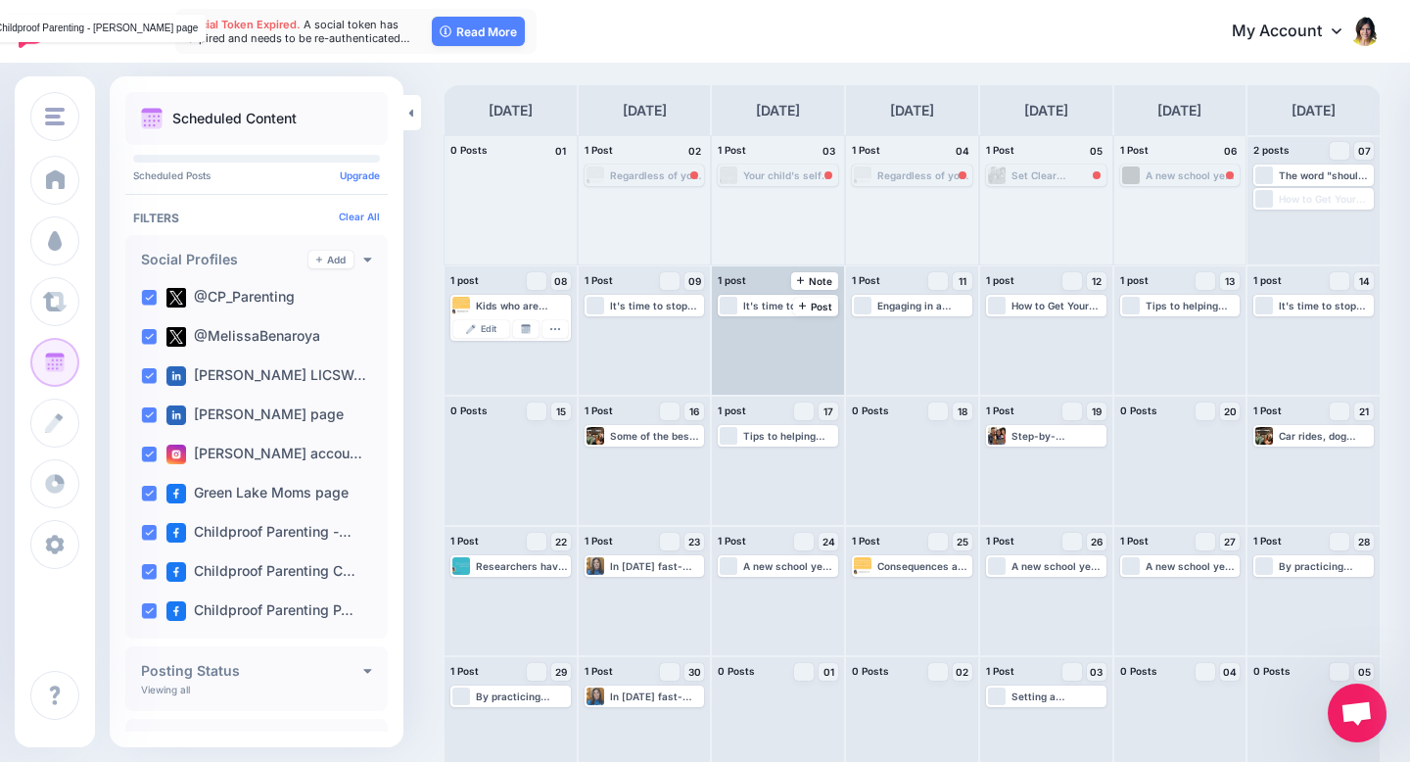
scroll to position [83, 0]
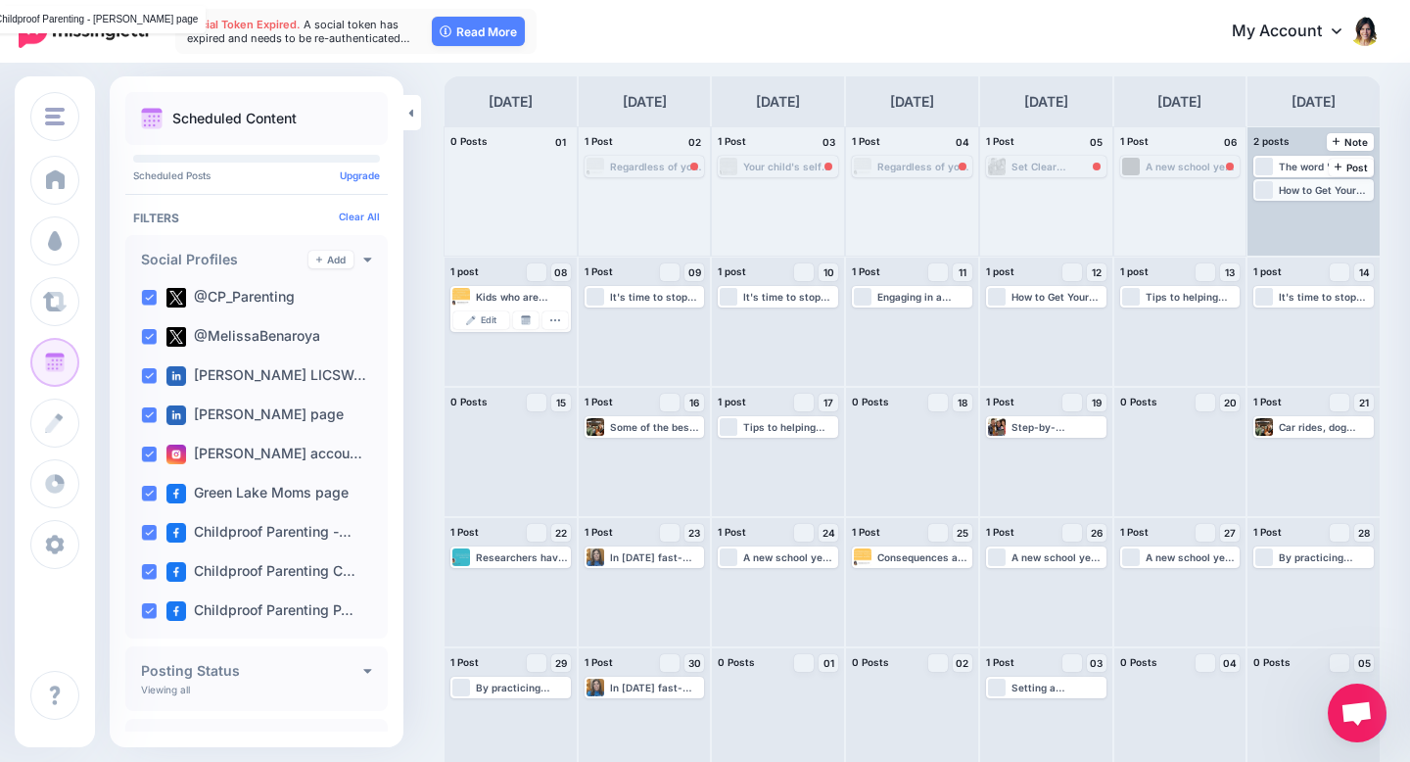
click at [1311, 187] on div "How to Get Your School-Age Child to Talk About Their Day ▸ [URL] #parenting #co…" at bounding box center [1325, 190] width 93 height 12
click at [1286, 164] on div "The word "should" carries a heavy burden, laden with societal norms, cultural e…" at bounding box center [1325, 167] width 93 height 12
click at [1286, 193] on span "Edit" at bounding box center [1292, 190] width 16 height 10
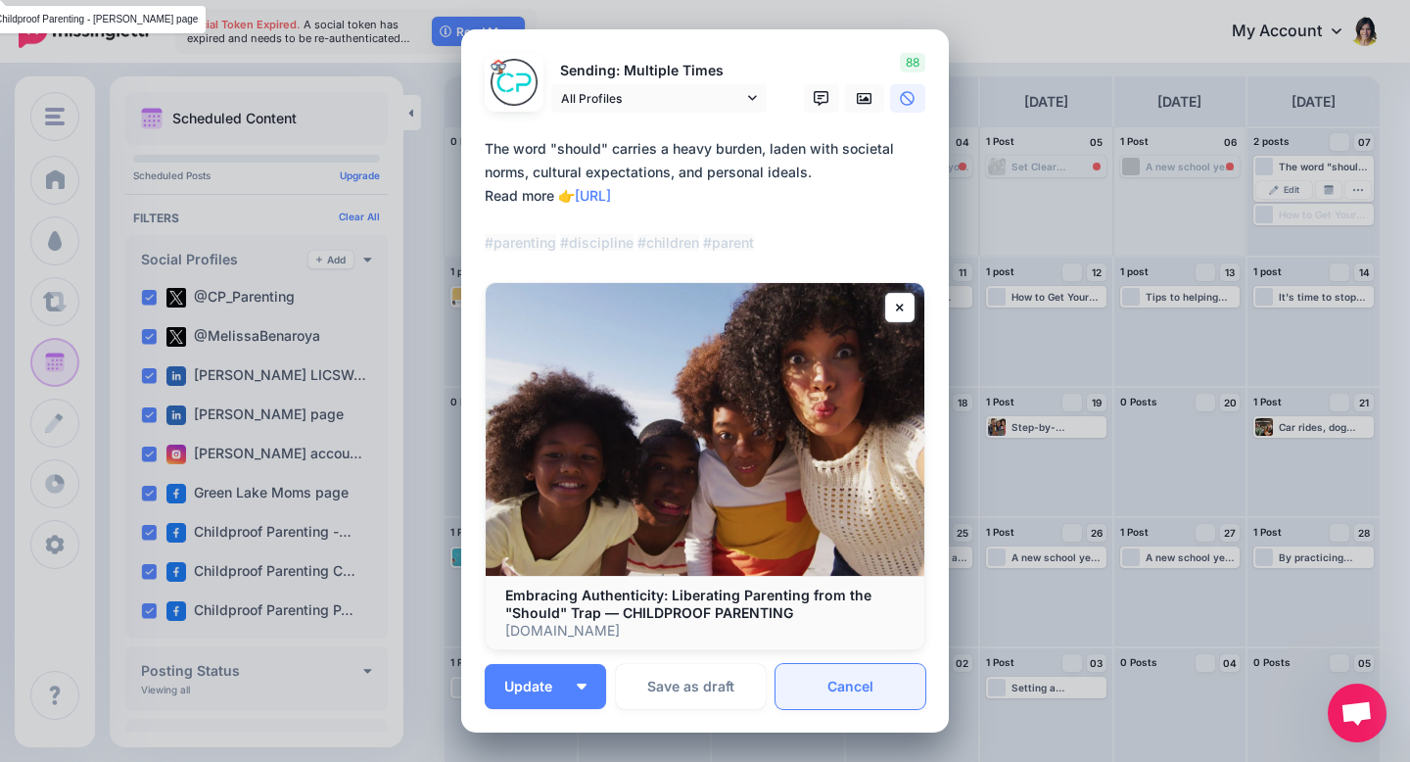
click at [859, 686] on link "Cancel" at bounding box center [850, 686] width 150 height 45
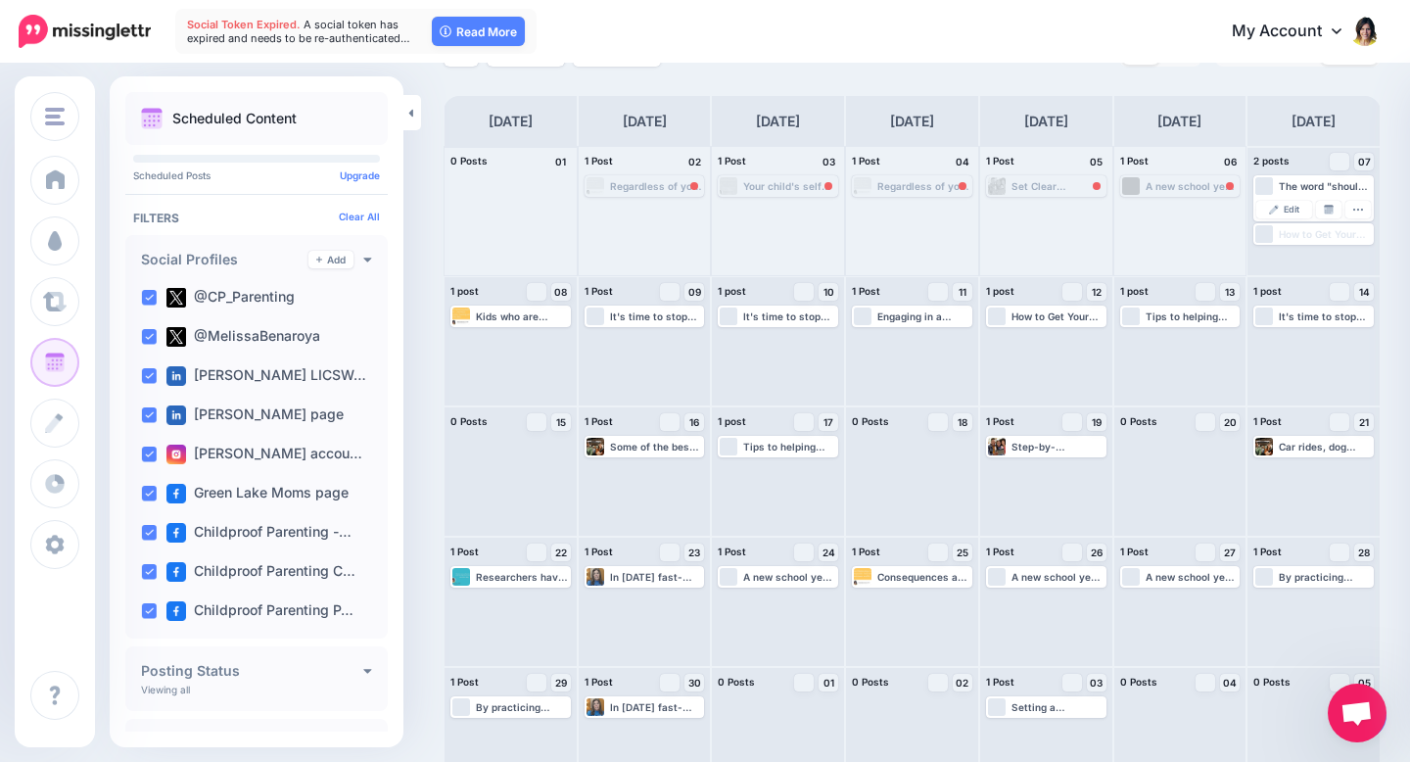
scroll to position [0, 0]
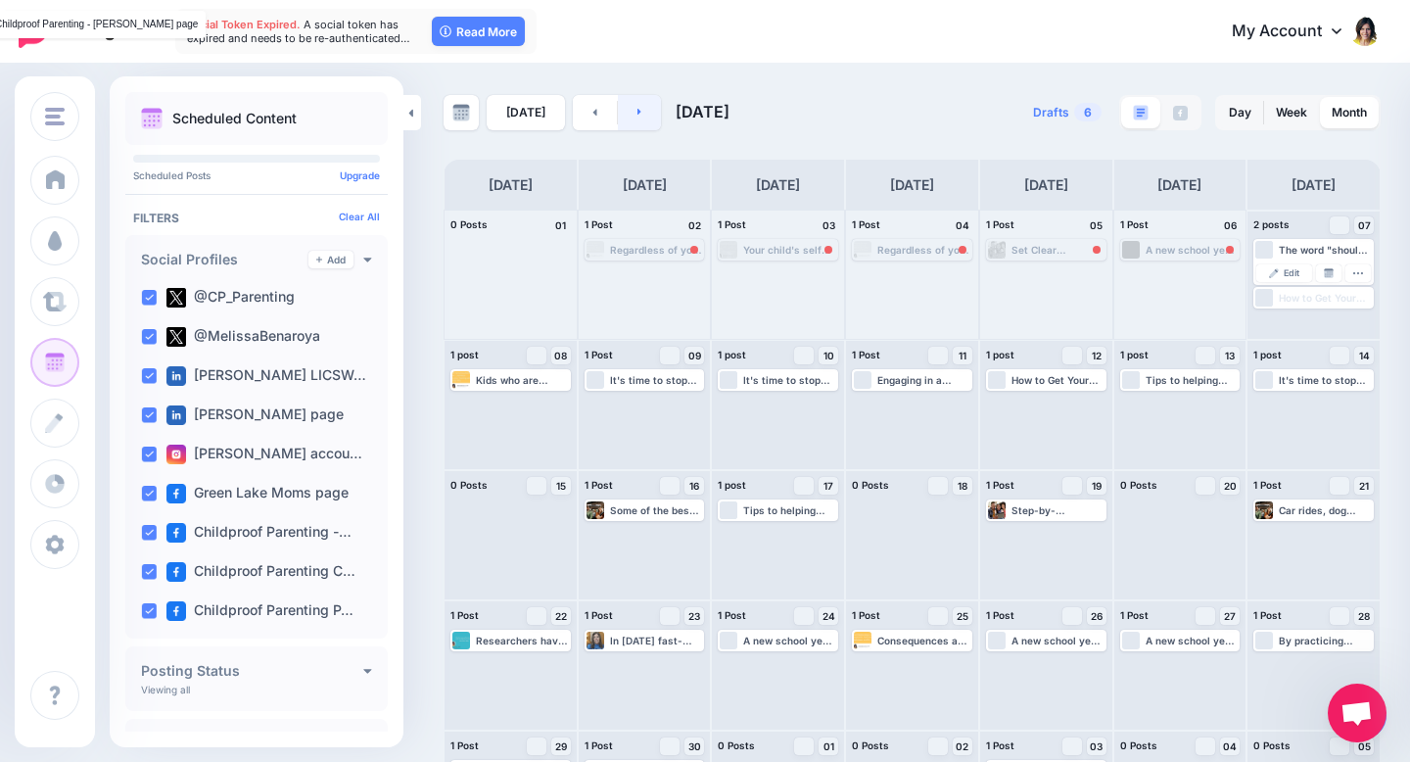
click at [637, 116] on icon at bounding box center [639, 112] width 5 height 12
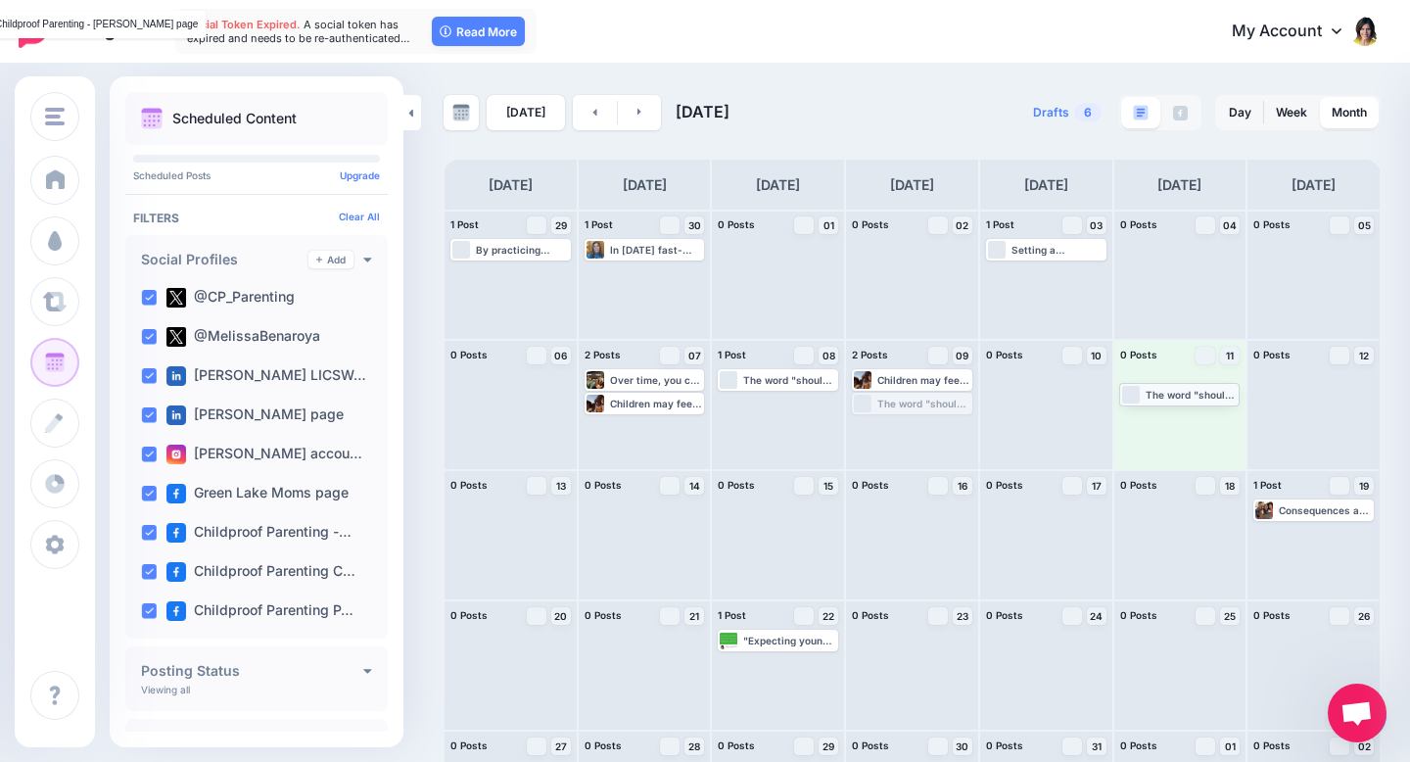
drag, startPoint x: 896, startPoint y: 402, endPoint x: 1168, endPoint y: 383, distance: 272.9
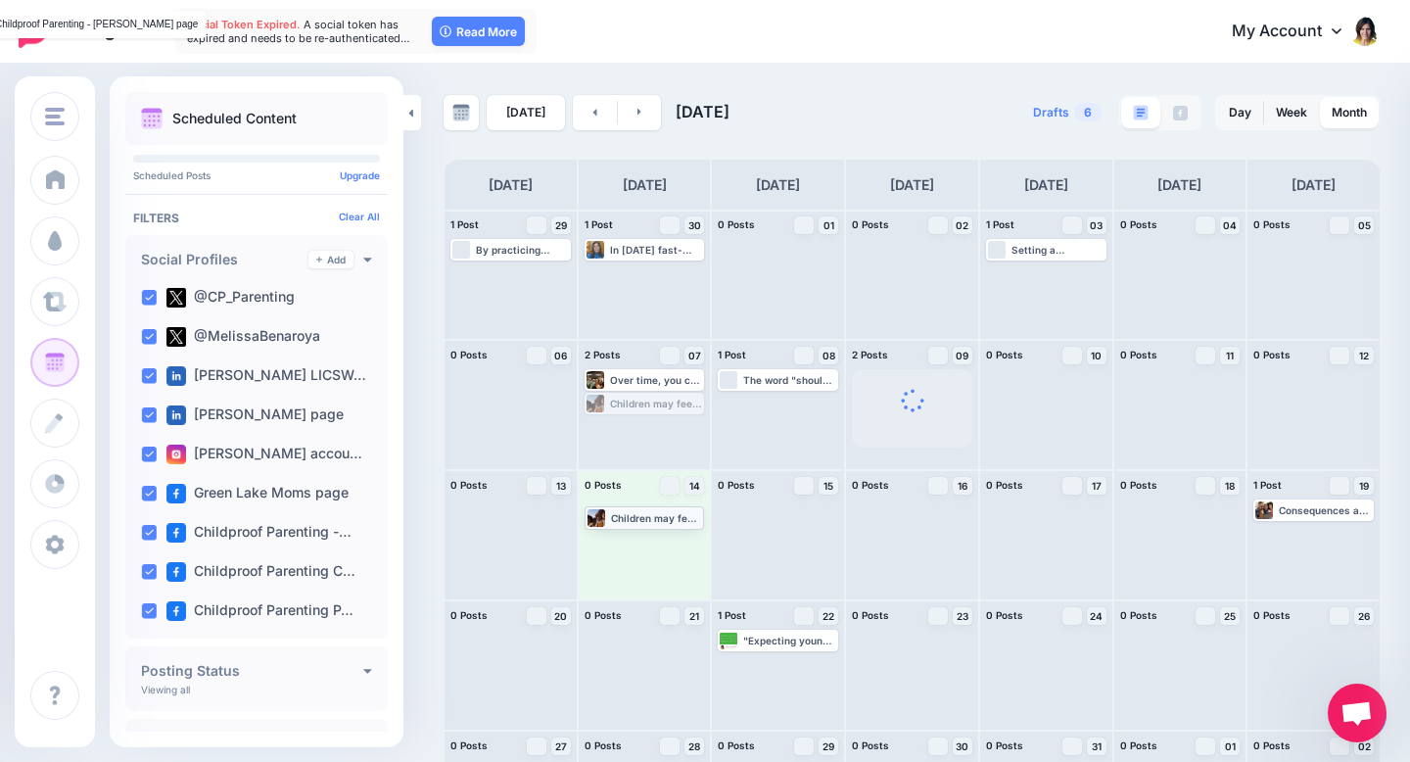
drag, startPoint x: 655, startPoint y: 405, endPoint x: 654, endPoint y: 519, distance: 113.6
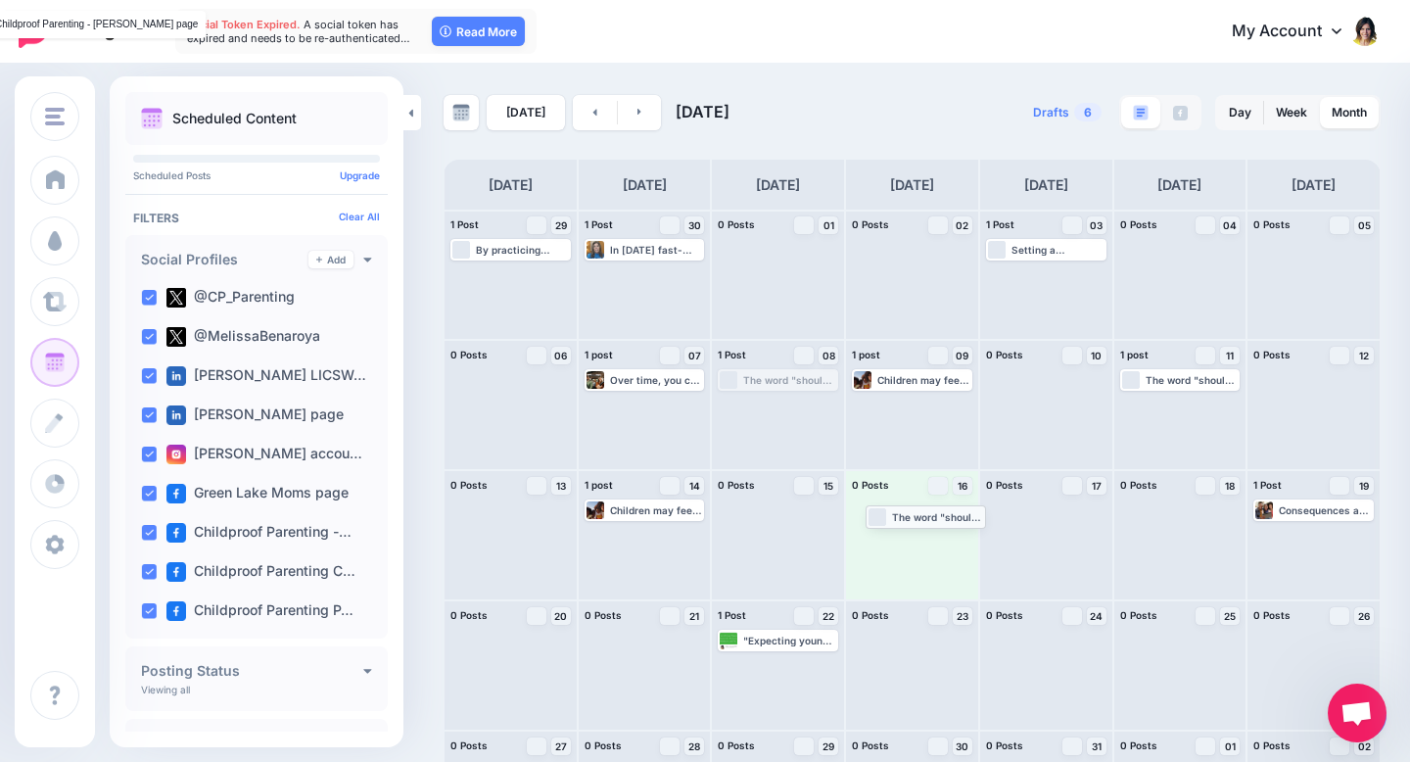
drag, startPoint x: 780, startPoint y: 380, endPoint x: 927, endPoint y: 515, distance: 199.6
click at [630, 112] on link at bounding box center [640, 112] width 44 height 35
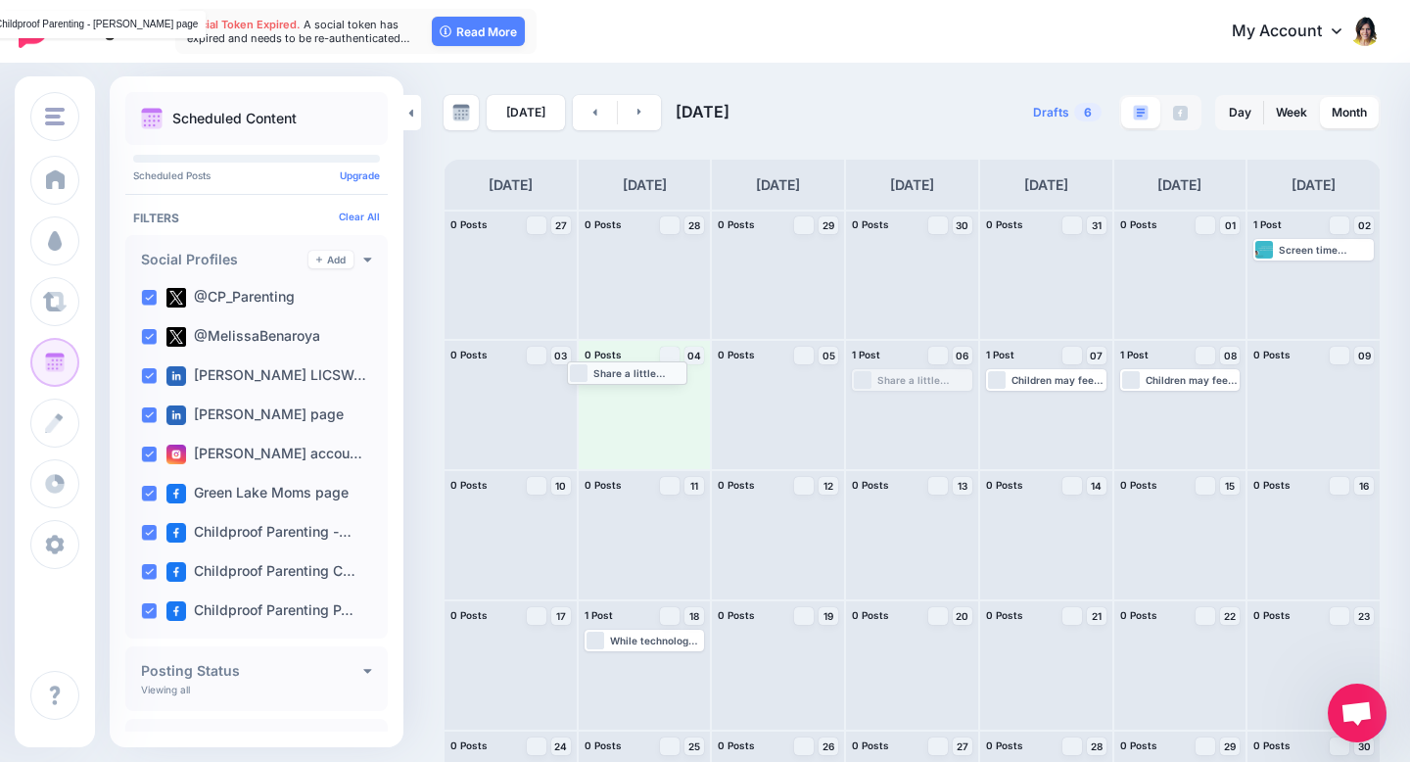
drag, startPoint x: 896, startPoint y: 379, endPoint x: 611, endPoint y: 371, distance: 285.0
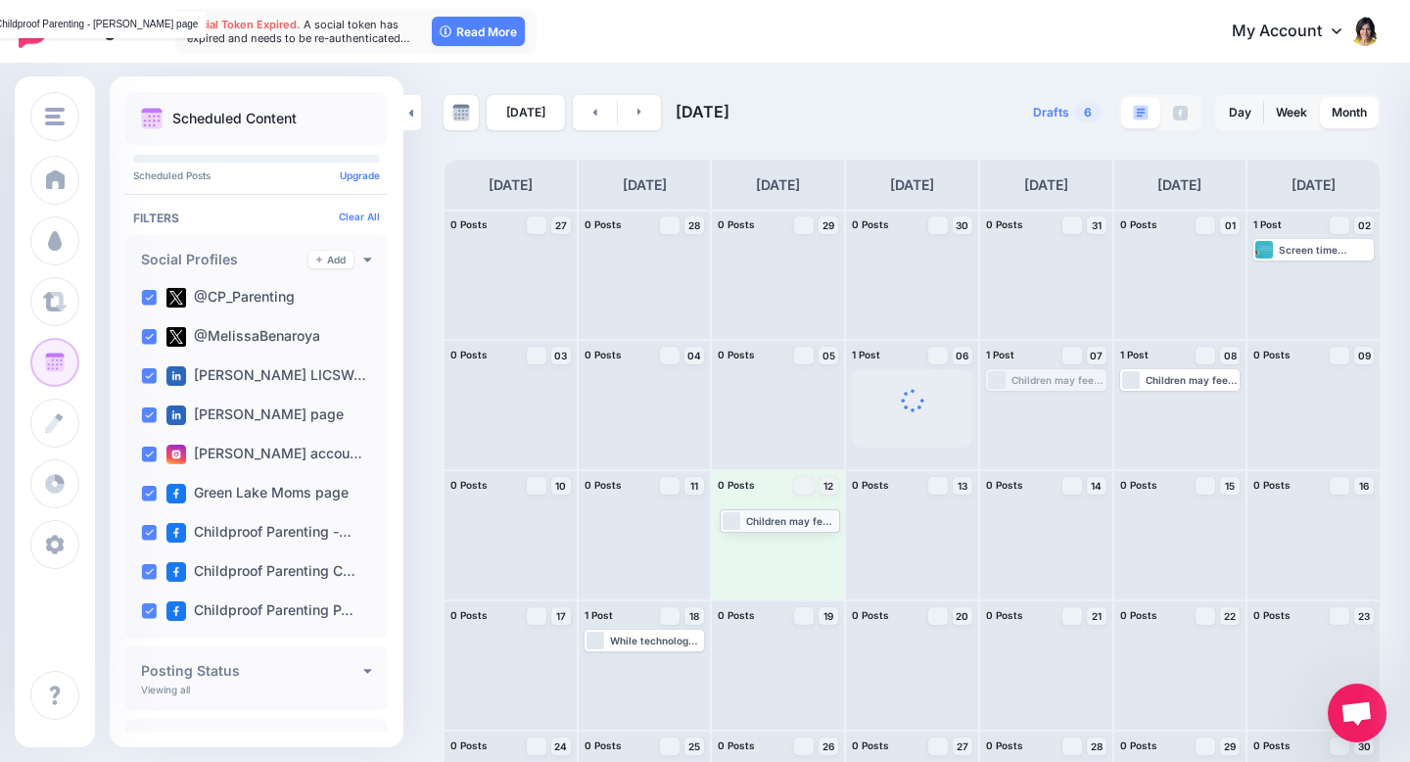
drag, startPoint x: 1029, startPoint y: 377, endPoint x: 763, endPoint y: 518, distance: 301.3
